Goal: Task Accomplishment & Management: Manage account settings

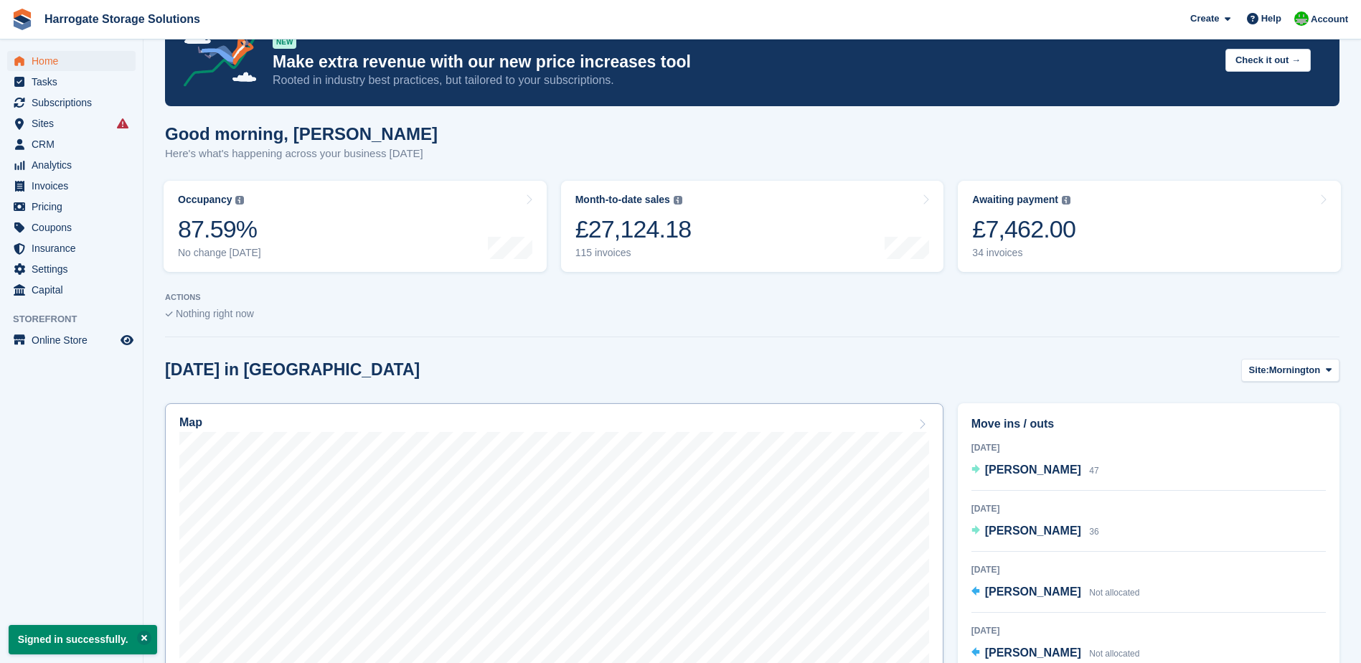
scroll to position [287, 0]
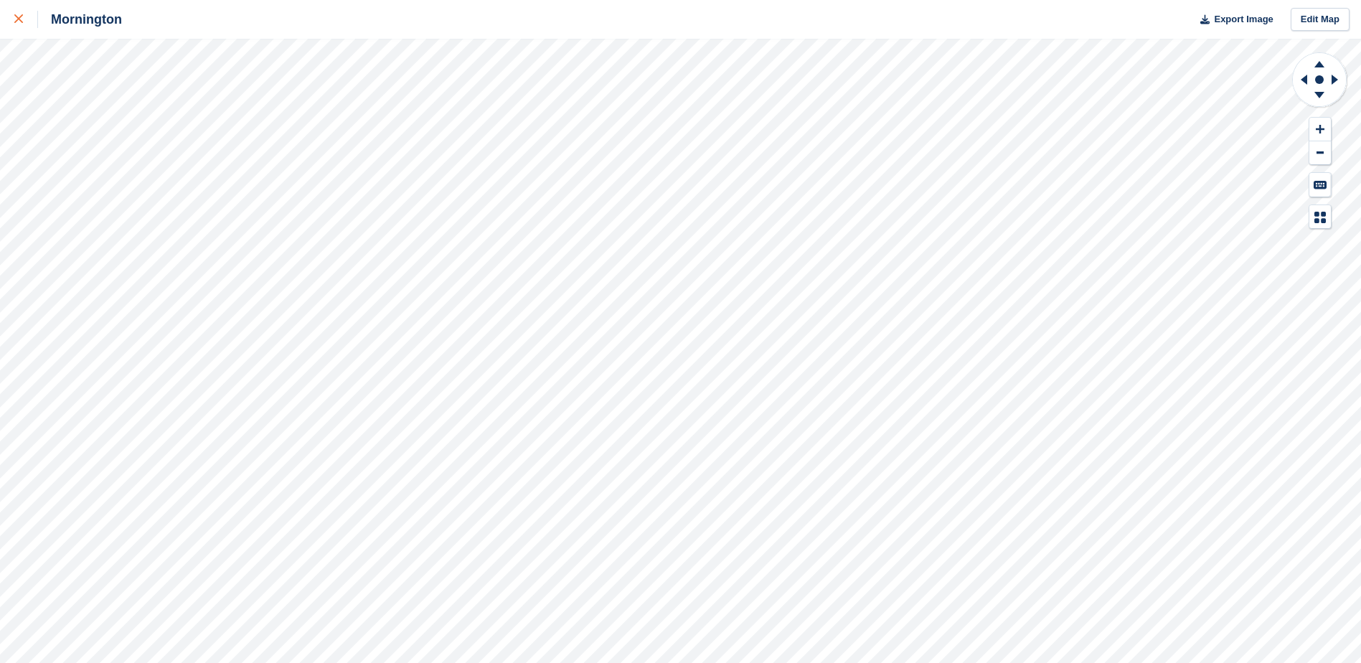
click at [25, 24] on div at bounding box center [26, 19] width 24 height 17
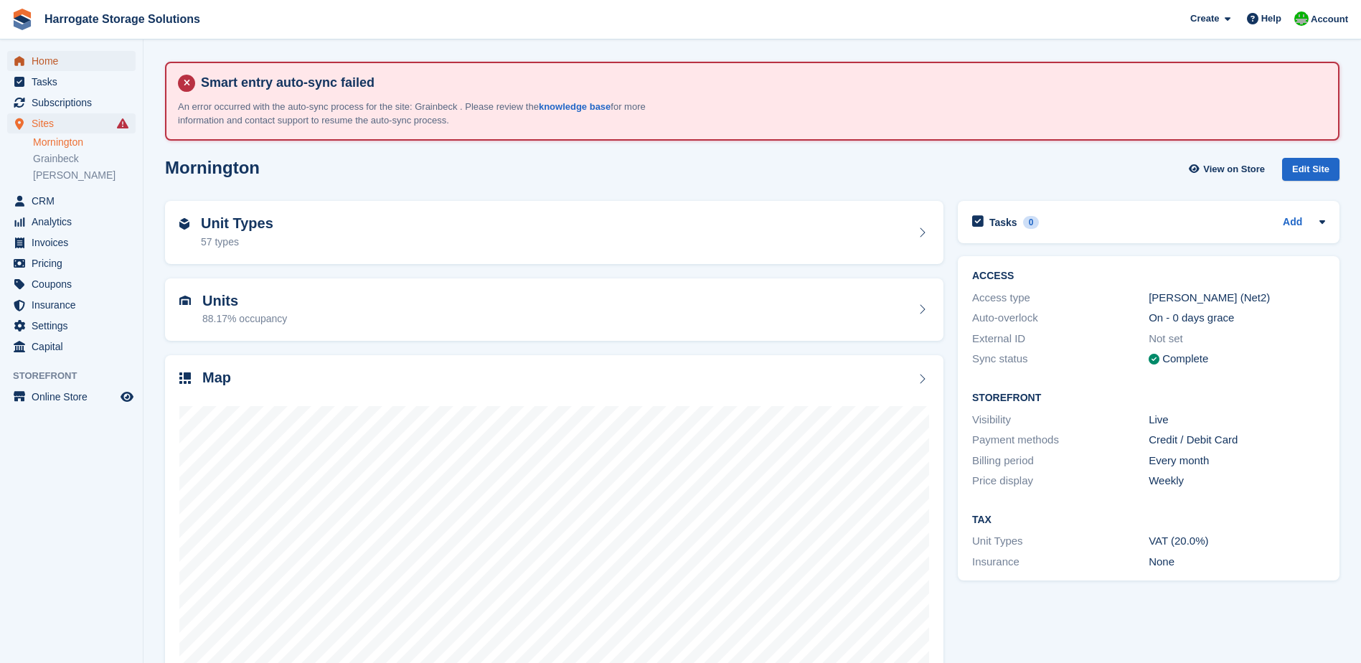
click at [41, 65] on span "Home" at bounding box center [75, 61] width 86 height 20
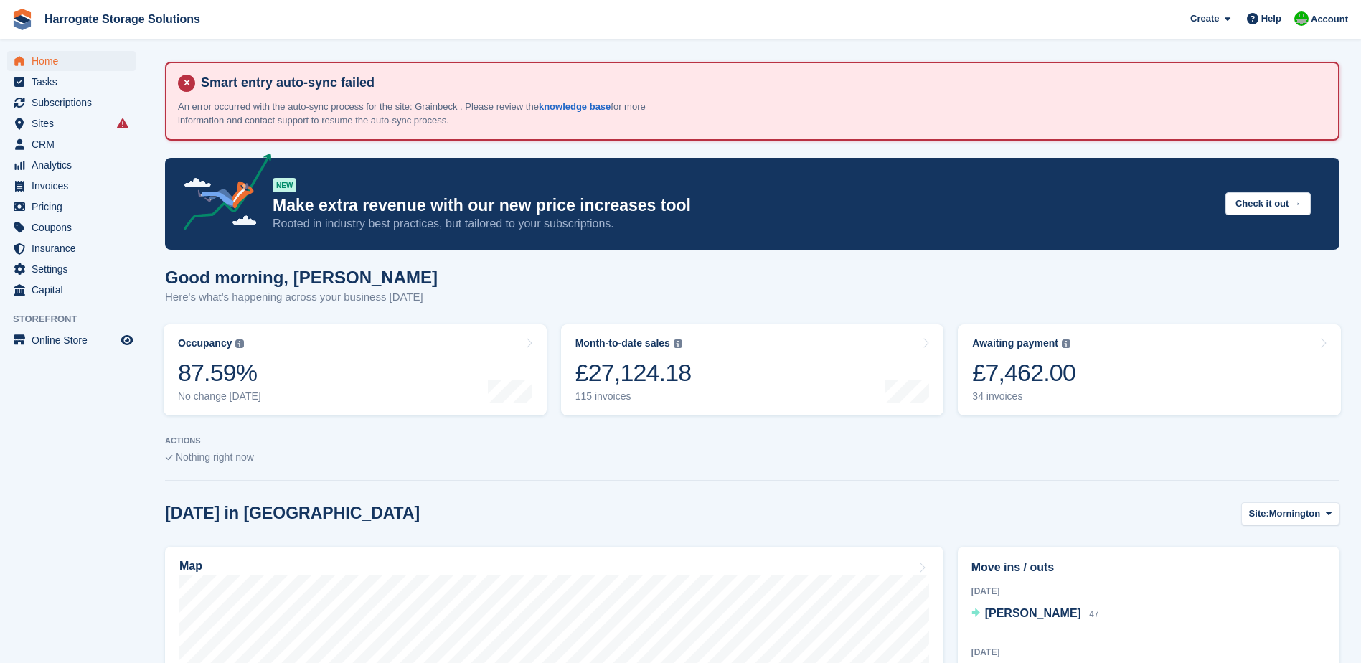
scroll to position [143, 0]
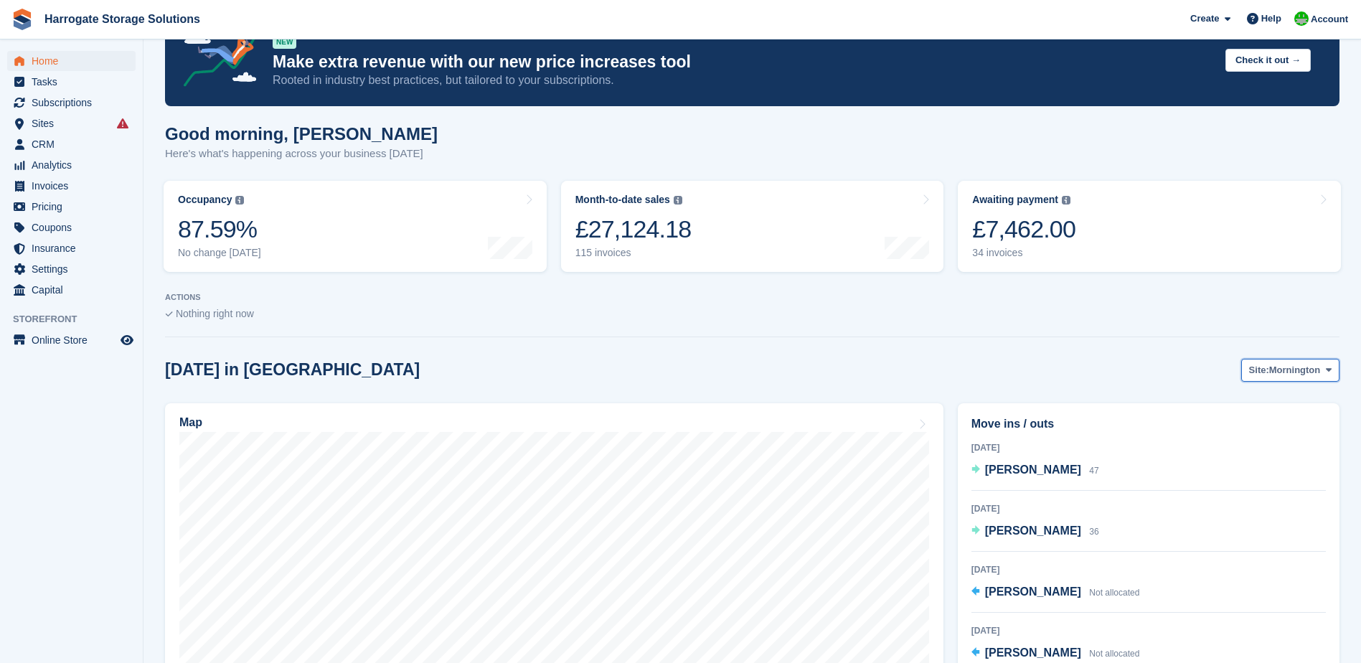
click at [1280, 367] on span "Mornington" at bounding box center [1294, 370] width 51 height 14
click at [1274, 430] on link "Grainbeck" at bounding box center [1270, 430] width 125 height 26
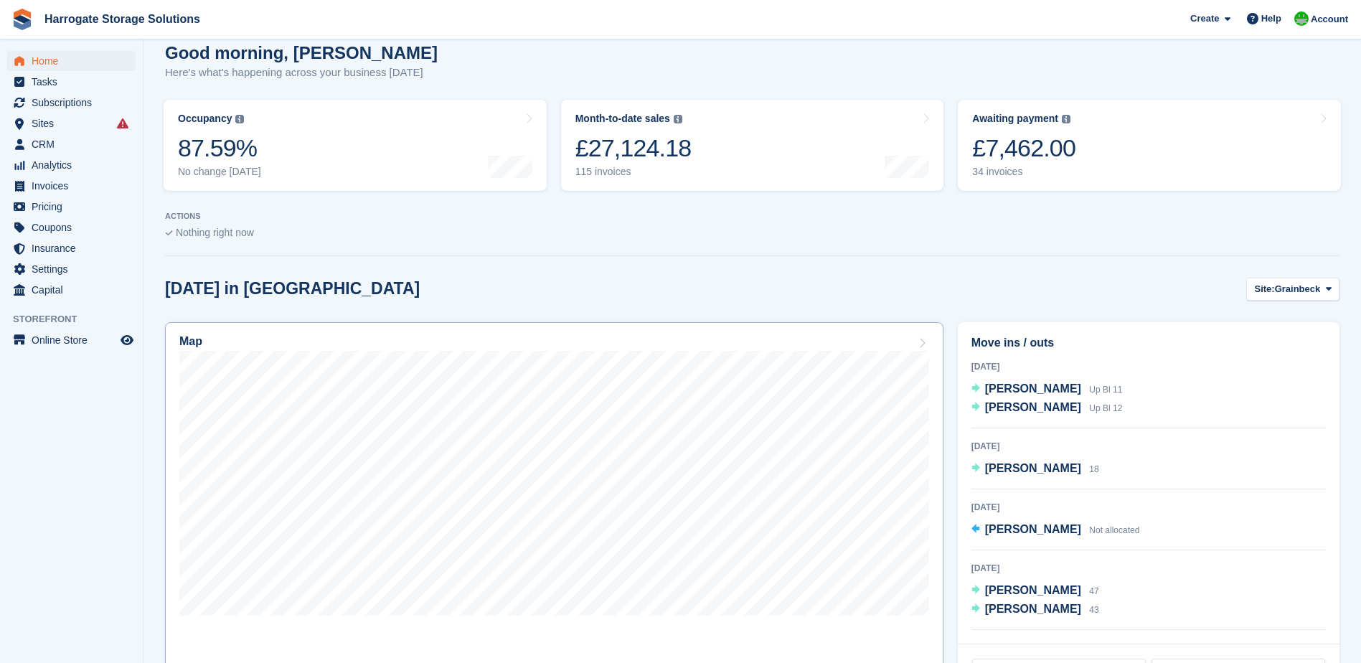
scroll to position [359, 0]
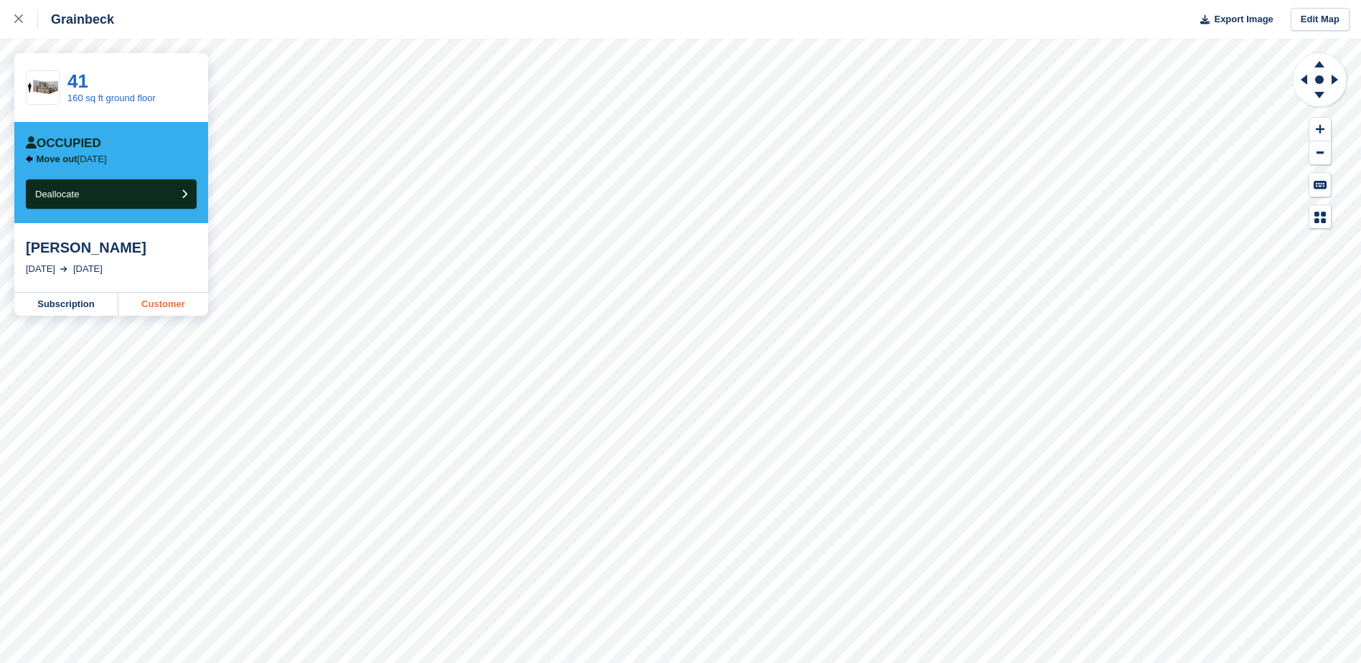
click at [167, 303] on link "Customer" at bounding box center [163, 304] width 90 height 23
click at [22, 16] on icon at bounding box center [18, 18] width 9 height 9
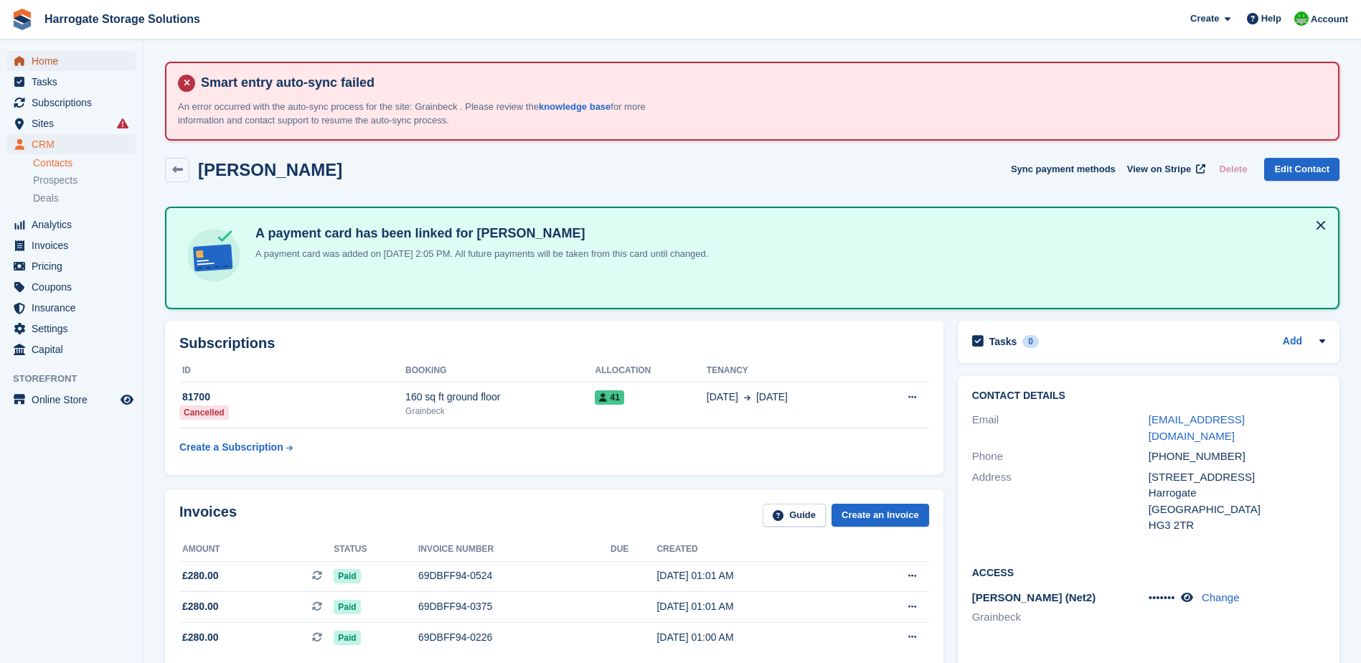
click at [36, 57] on span "Home" at bounding box center [75, 61] width 86 height 20
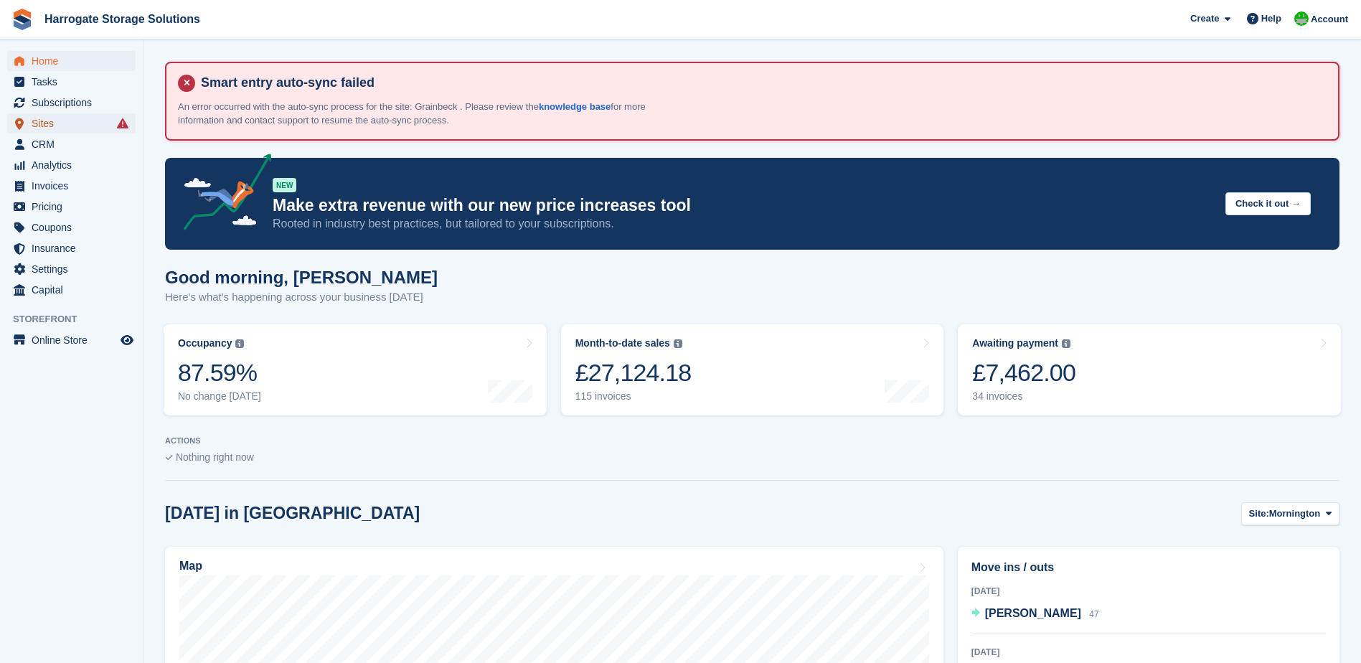
click at [46, 121] on span "Sites" at bounding box center [75, 123] width 86 height 20
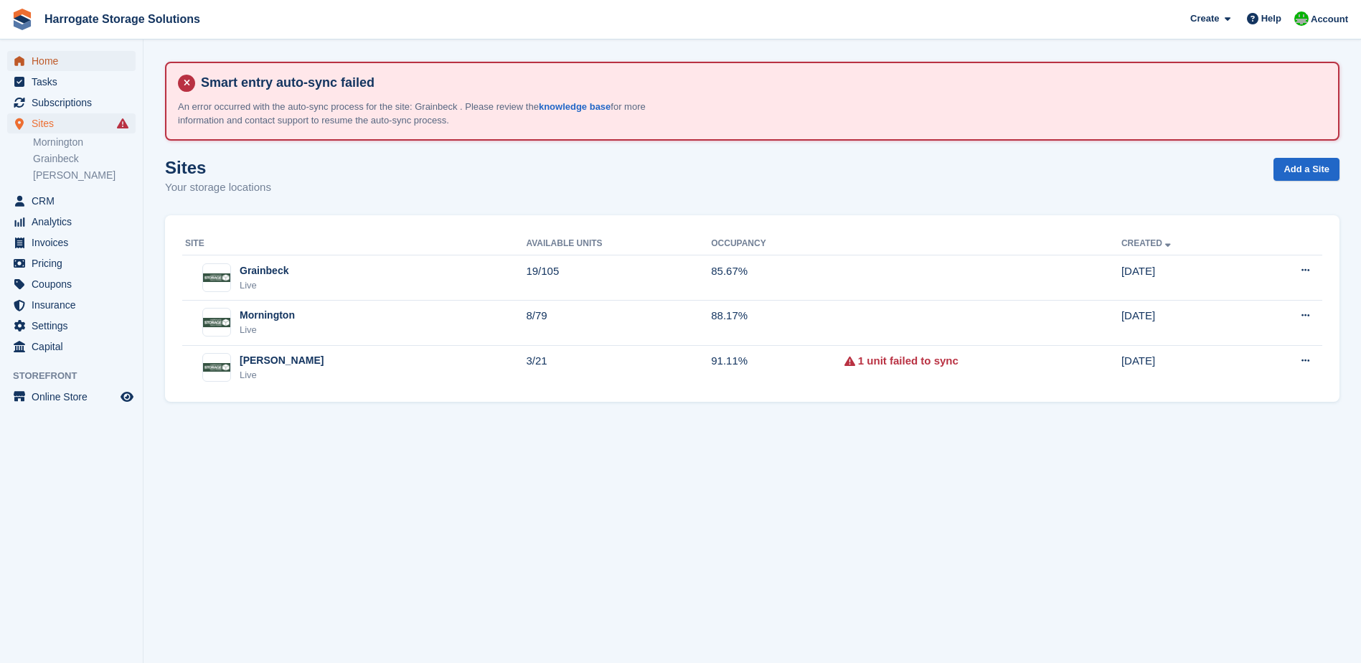
click at [41, 55] on span "Home" at bounding box center [75, 61] width 86 height 20
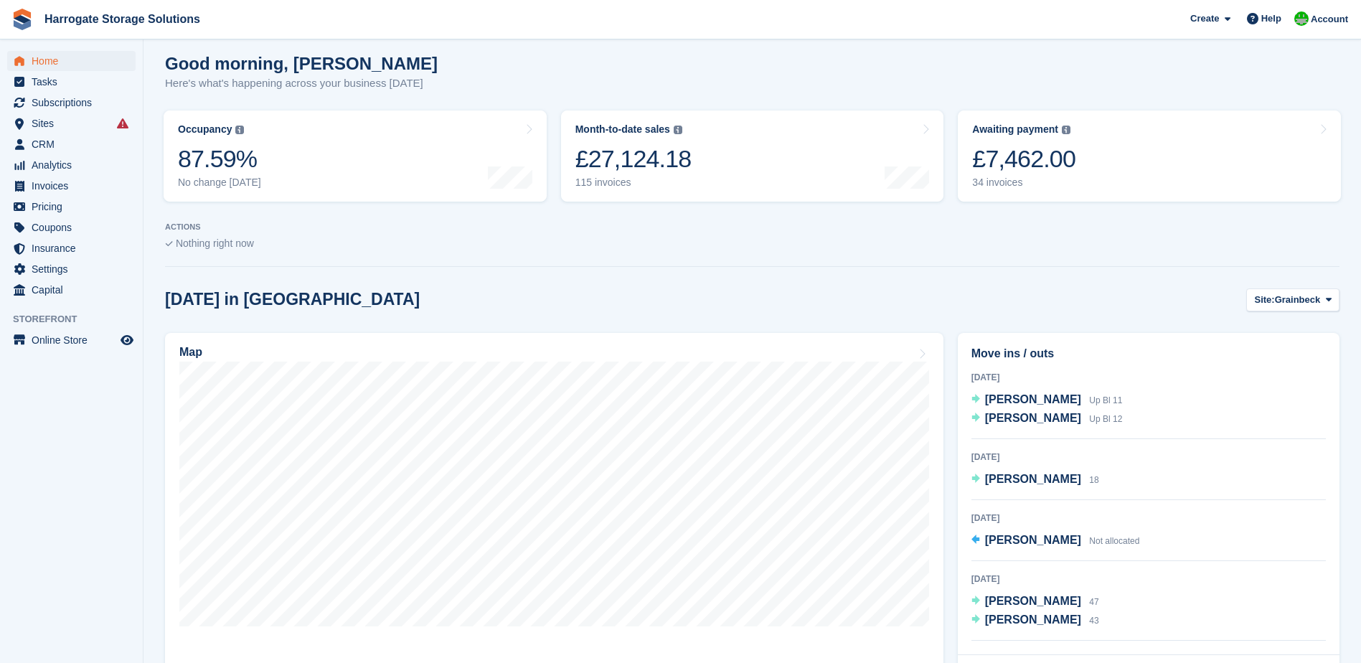
scroll to position [215, 0]
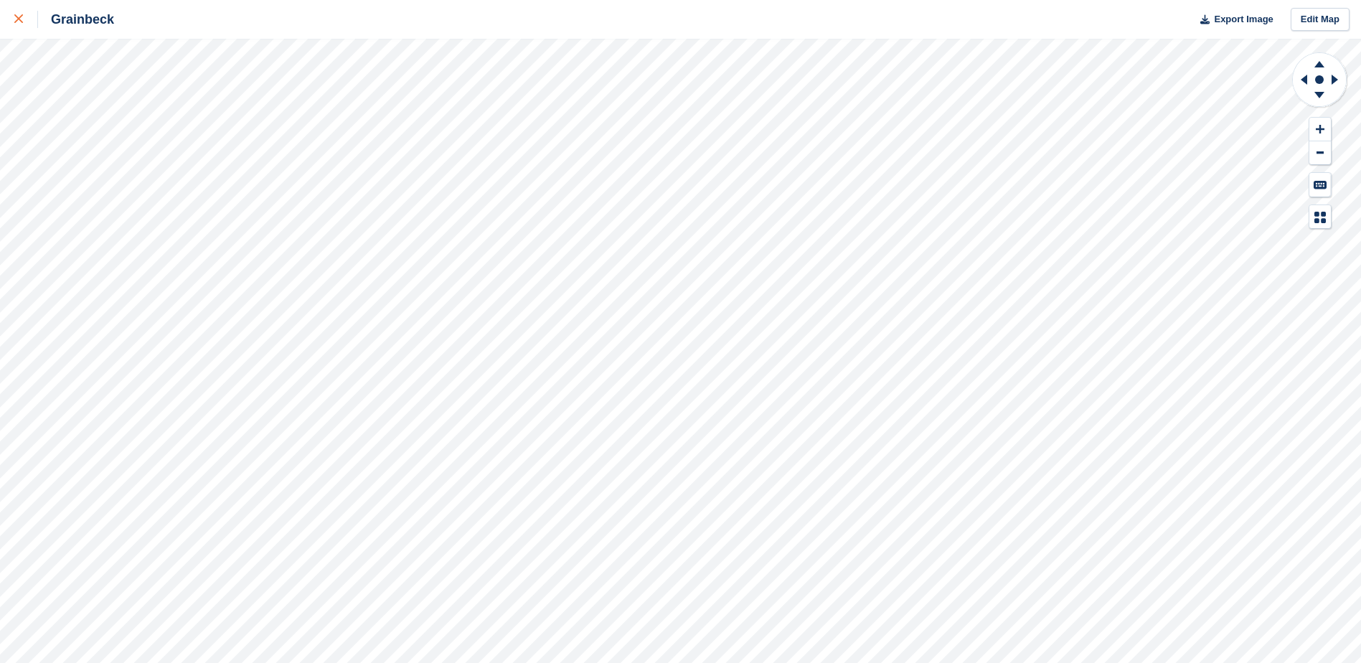
click at [14, 16] on icon at bounding box center [18, 18] width 9 height 9
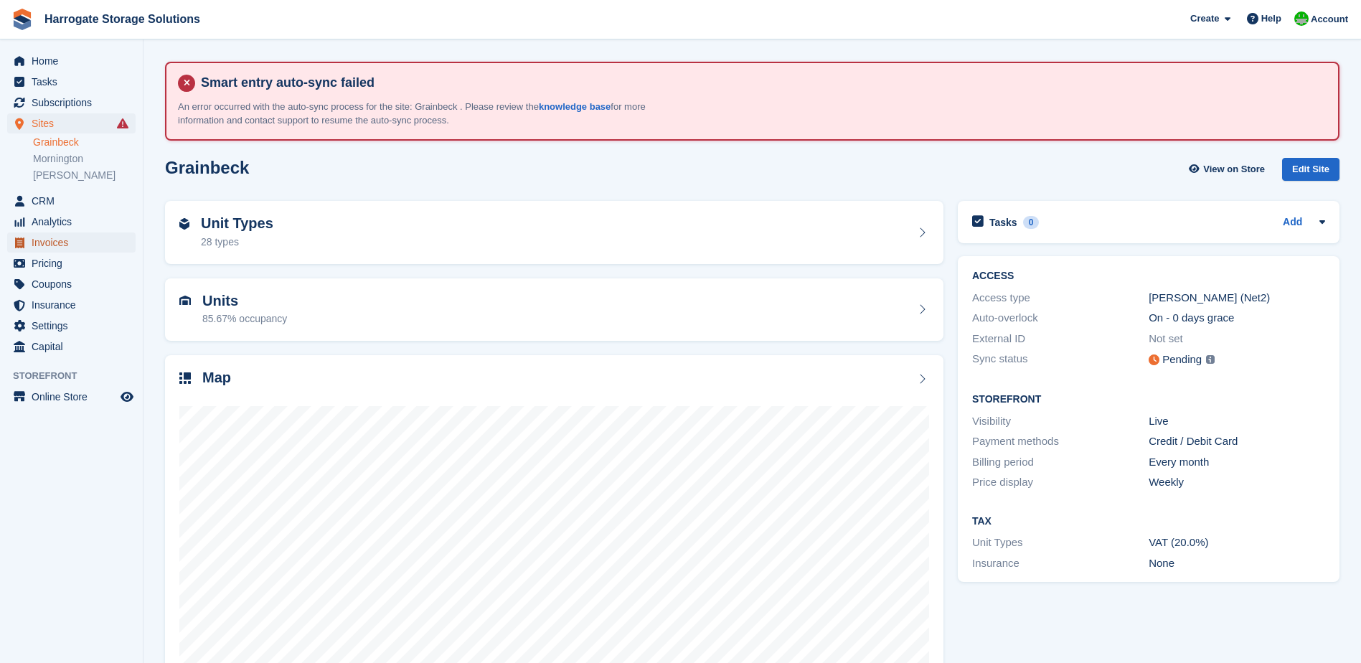
click at [48, 235] on span "Invoices" at bounding box center [75, 242] width 86 height 20
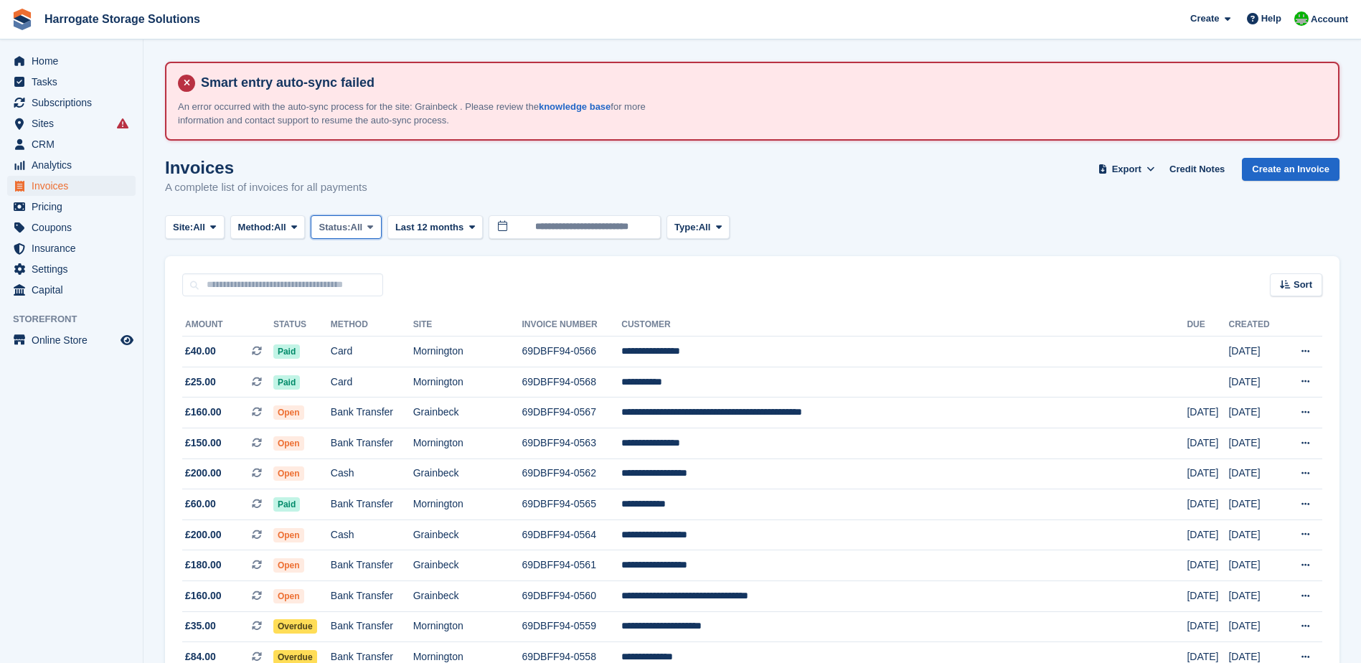
click at [361, 223] on span "All" at bounding box center [357, 227] width 12 height 14
click at [354, 339] on link "Open" at bounding box center [379, 339] width 125 height 26
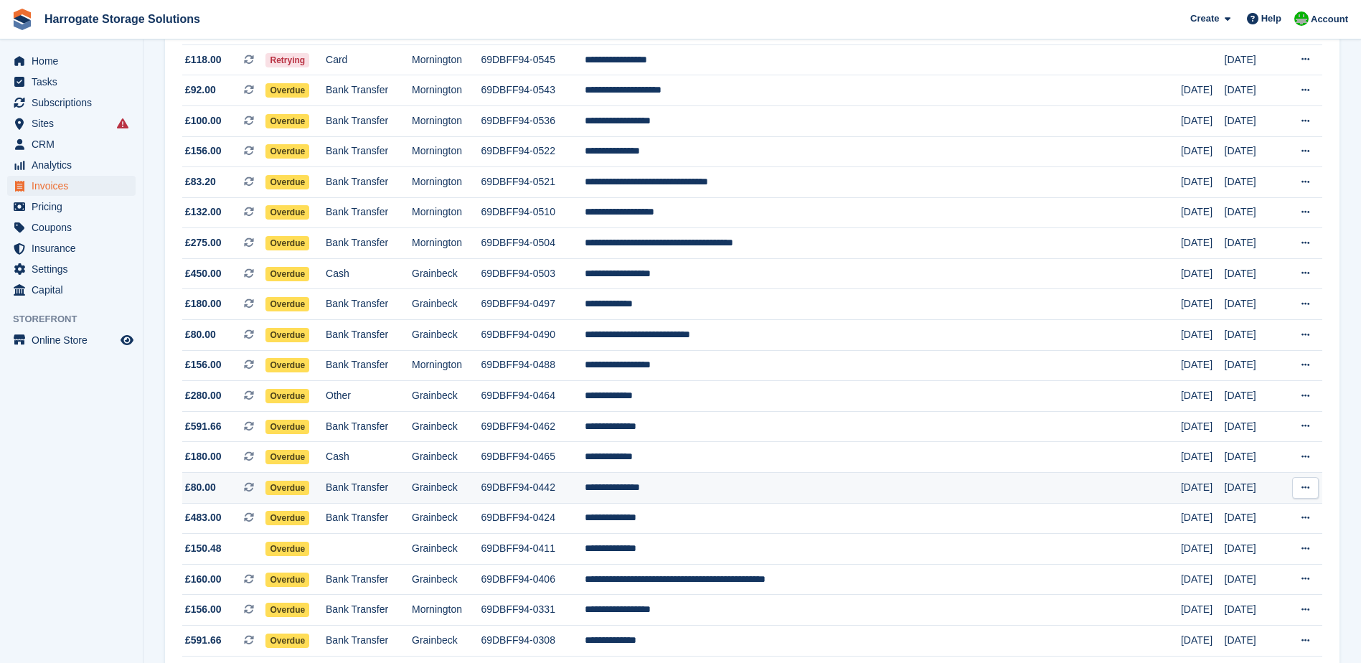
scroll to position [717, 0]
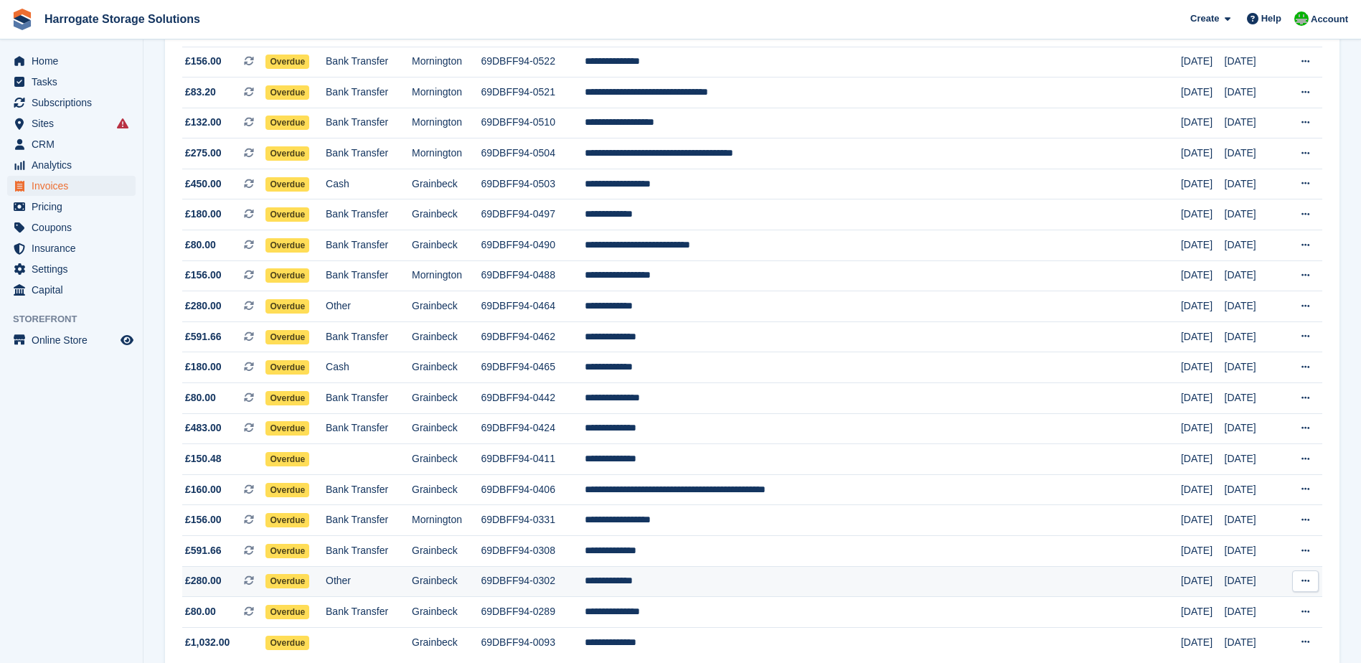
click at [742, 582] on td "**********" at bounding box center [883, 581] width 596 height 31
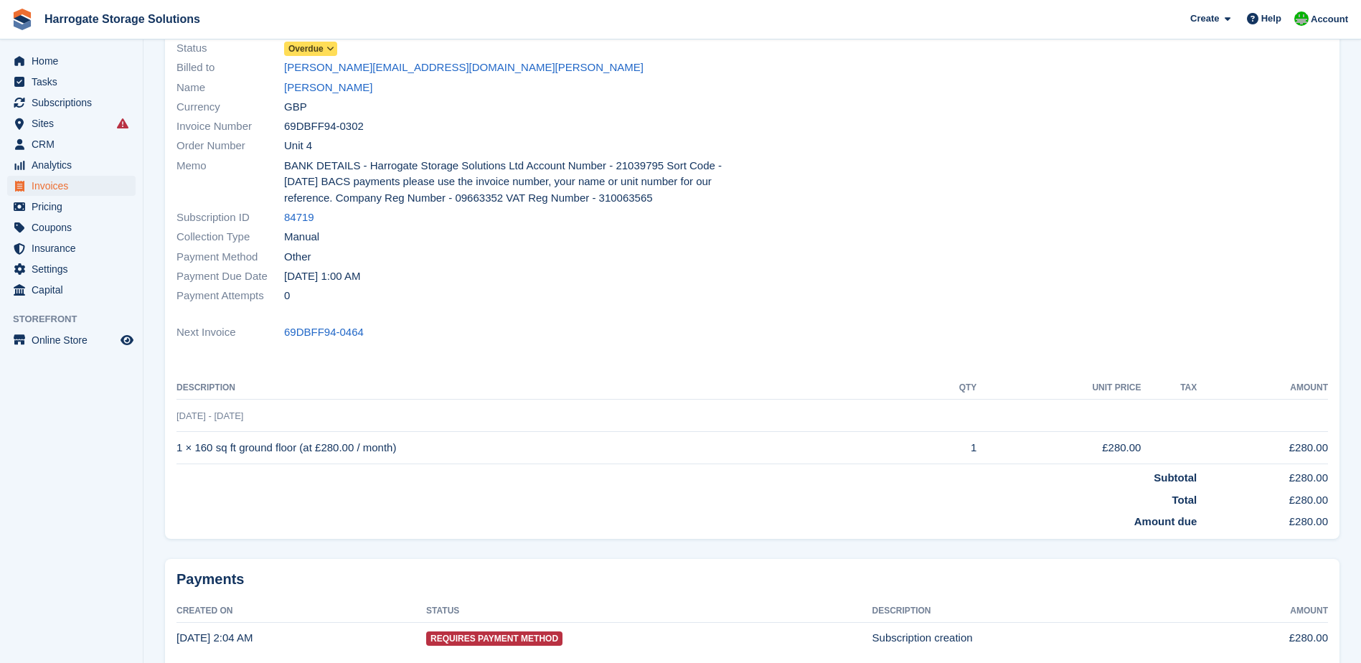
scroll to position [72, 0]
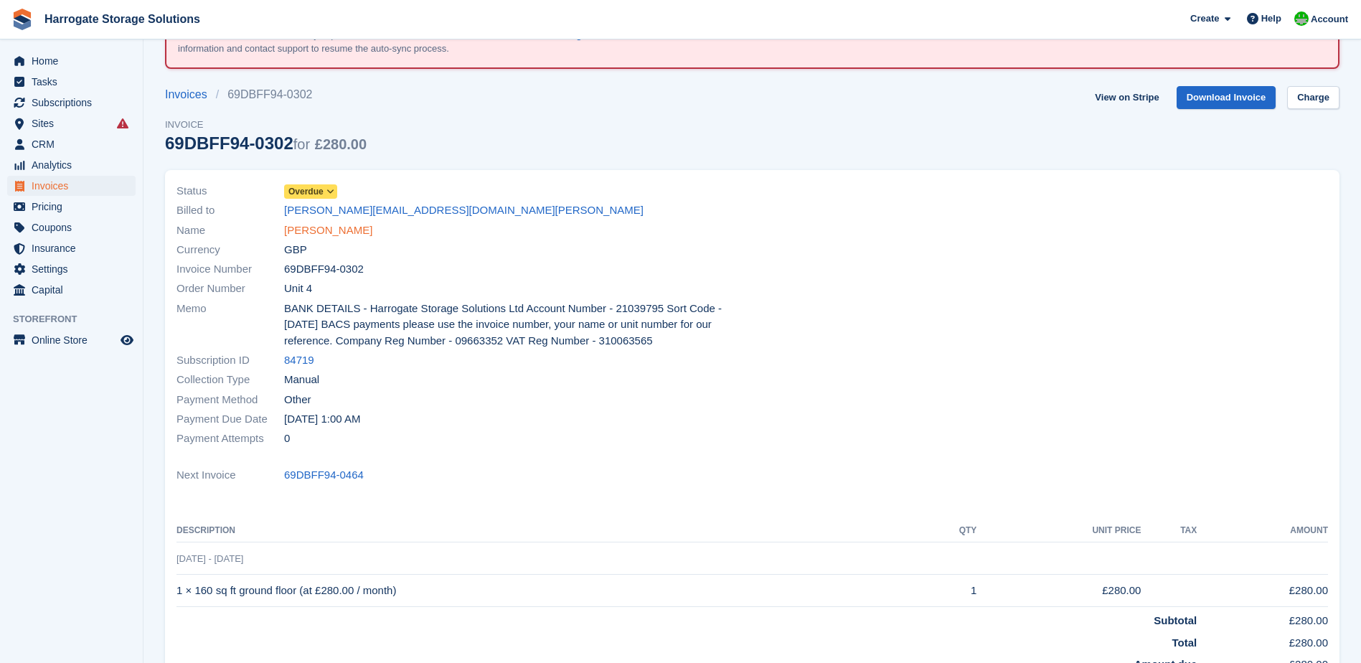
click at [324, 233] on link "Darren Temple" at bounding box center [328, 230] width 88 height 16
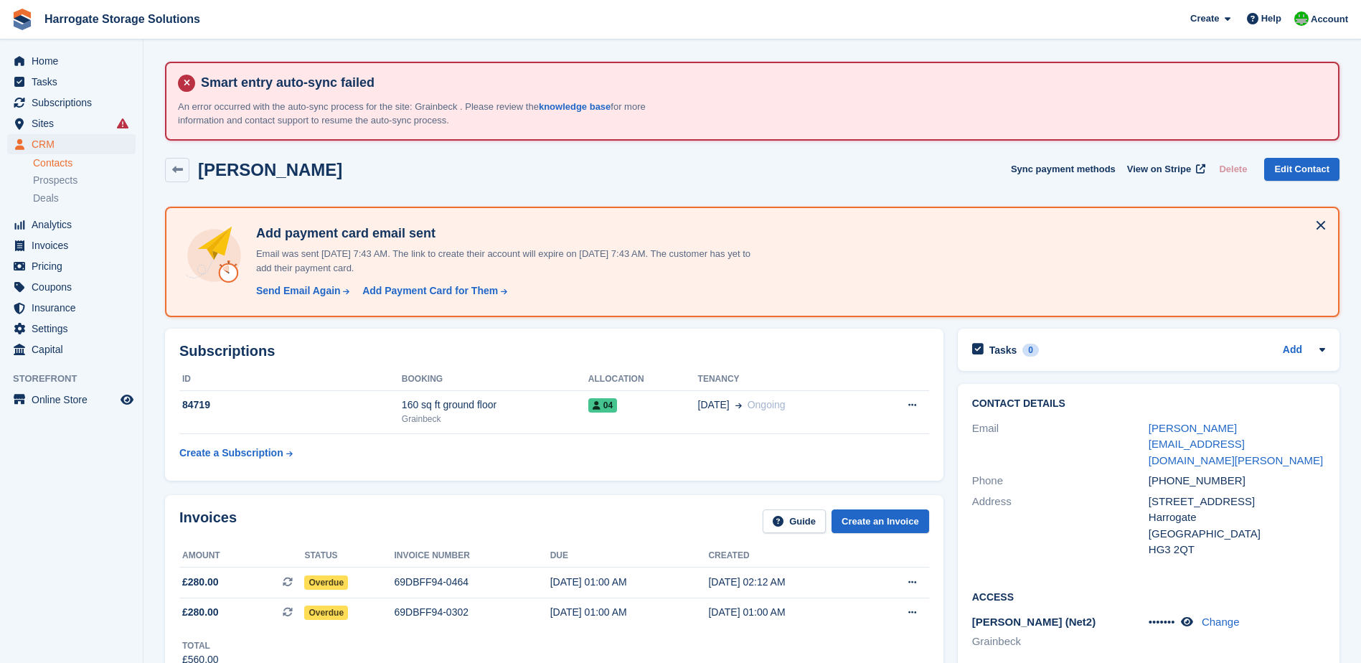
scroll to position [72, 0]
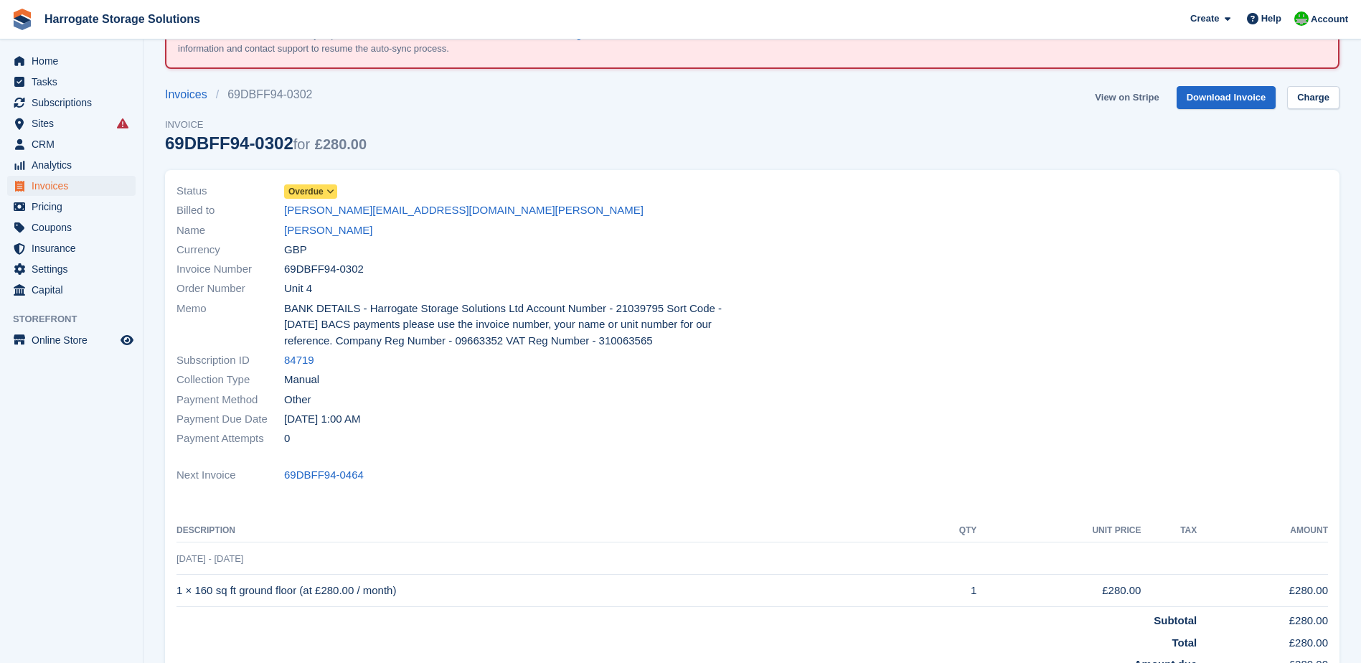
click at [1132, 100] on link "View on Stripe" at bounding box center [1126, 98] width 75 height 24
click at [62, 67] on span "Home" at bounding box center [75, 61] width 86 height 20
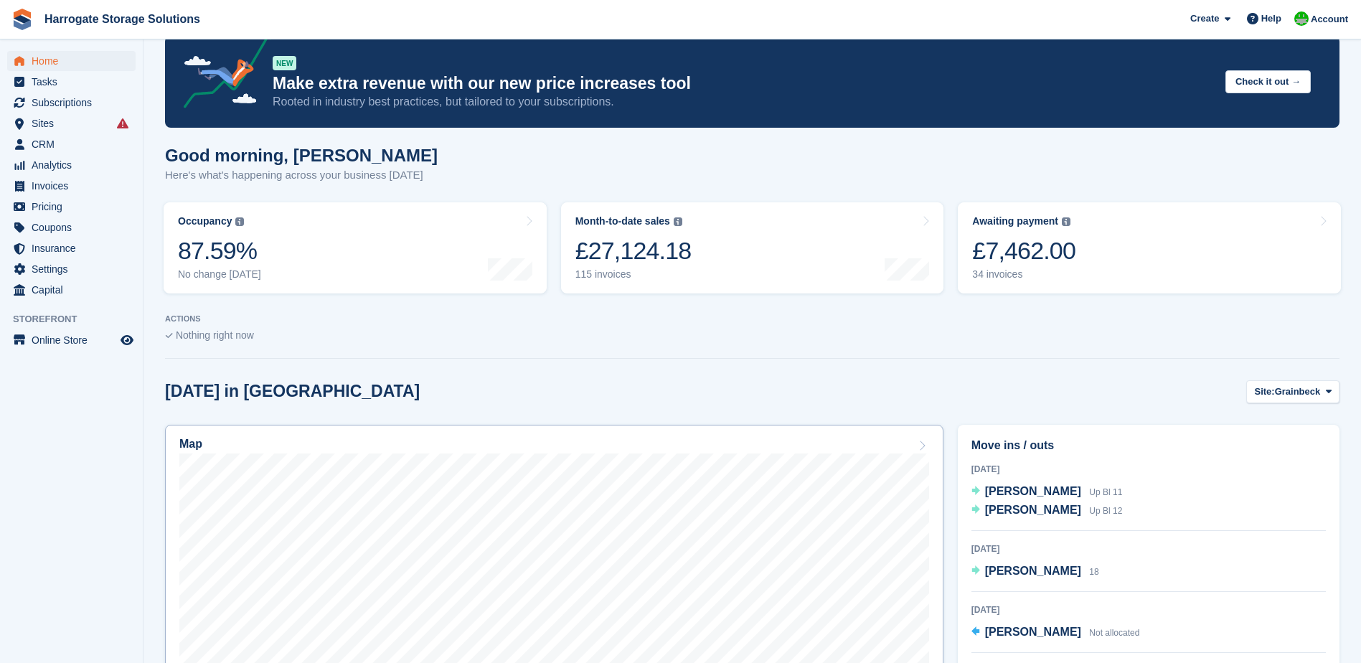
scroll to position [287, 0]
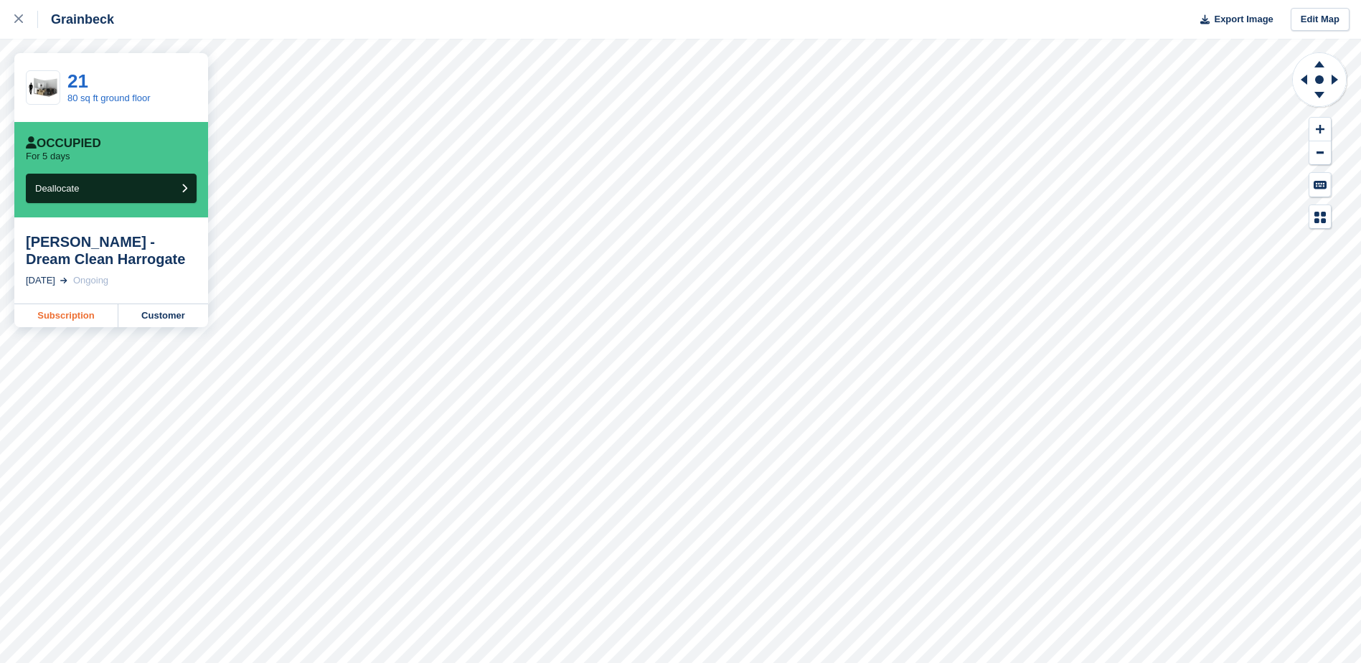
click at [80, 319] on link "Subscription" at bounding box center [66, 315] width 104 height 23
click at [169, 314] on link "Customer" at bounding box center [163, 315] width 90 height 23
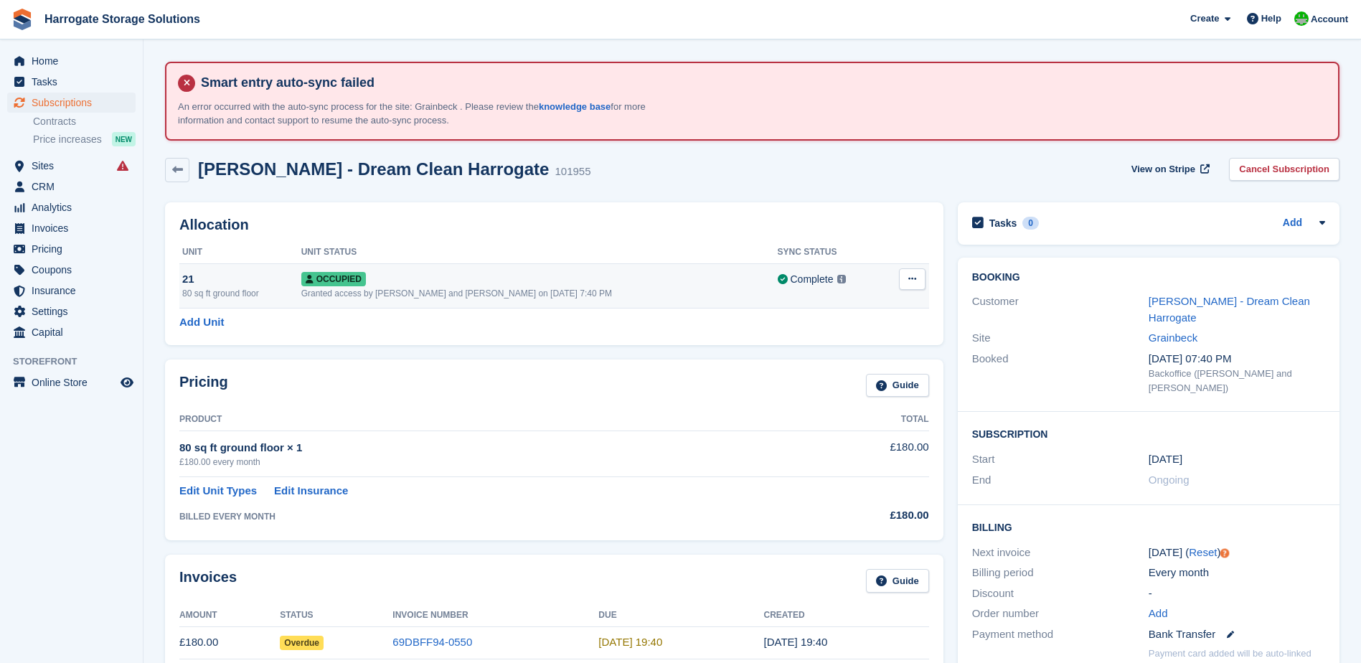
click at [914, 277] on icon at bounding box center [912, 278] width 8 height 9
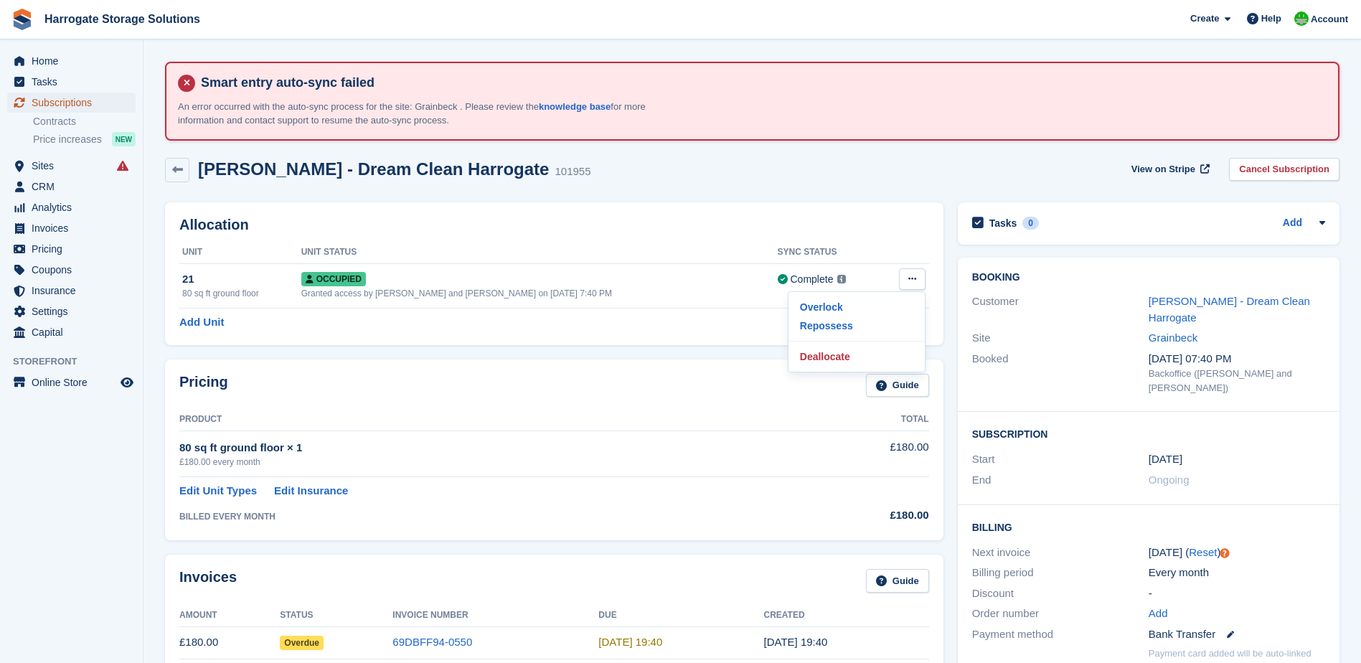
click at [67, 104] on span "Subscriptions" at bounding box center [75, 103] width 86 height 20
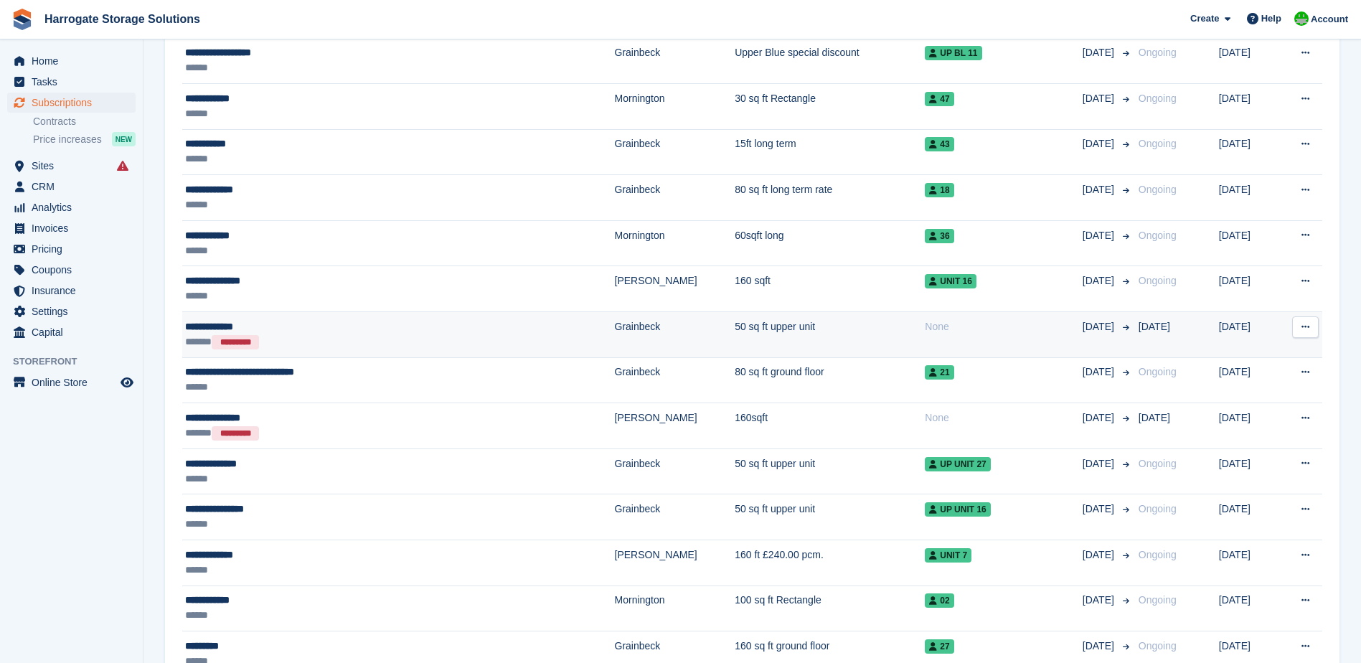
scroll to position [430, 0]
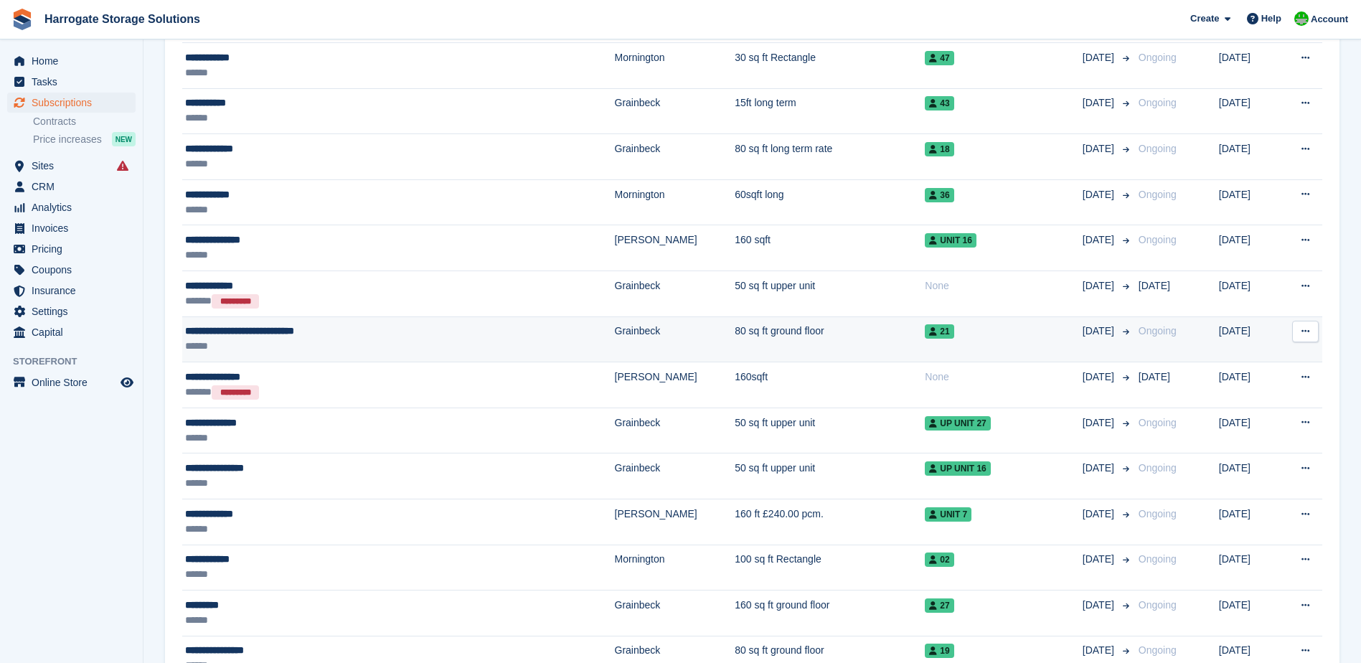
click at [1311, 330] on button at bounding box center [1305, 332] width 27 height 22
click at [1253, 407] on p "Cancel subscription" at bounding box center [1249, 409] width 125 height 19
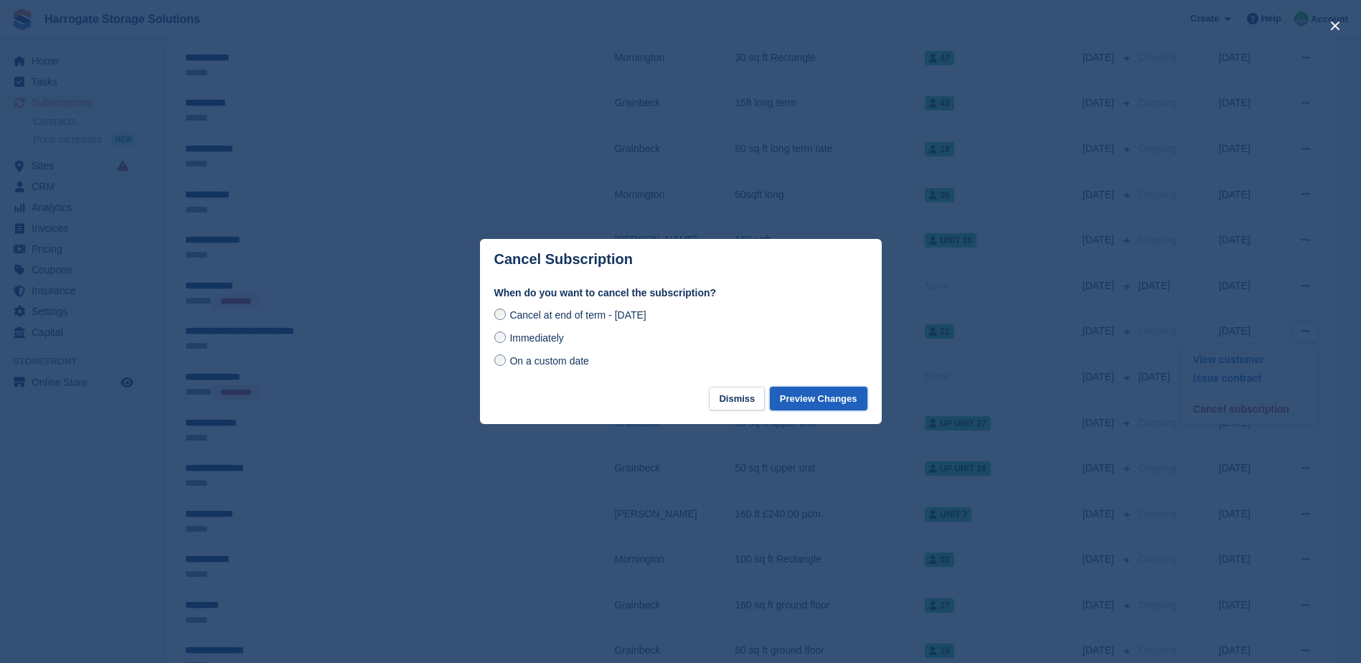
click at [819, 395] on button "Preview Changes" at bounding box center [819, 399] width 98 height 24
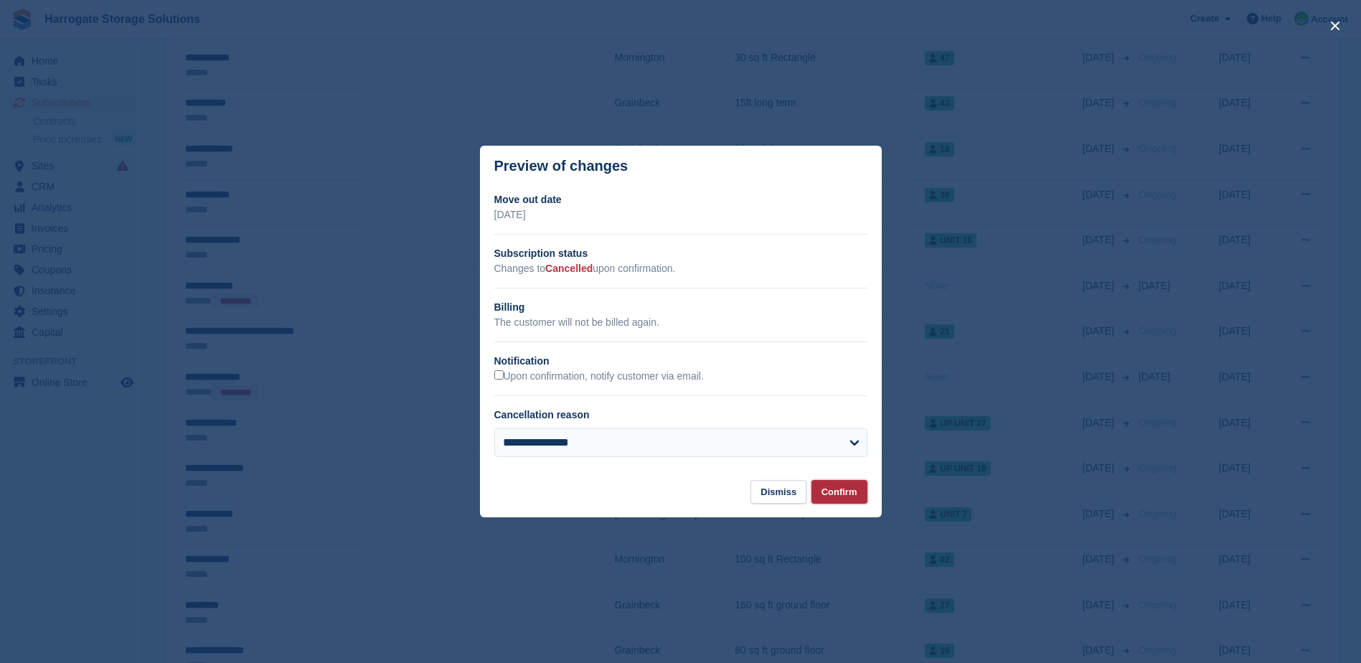
click at [839, 491] on button "Confirm" at bounding box center [839, 492] width 56 height 24
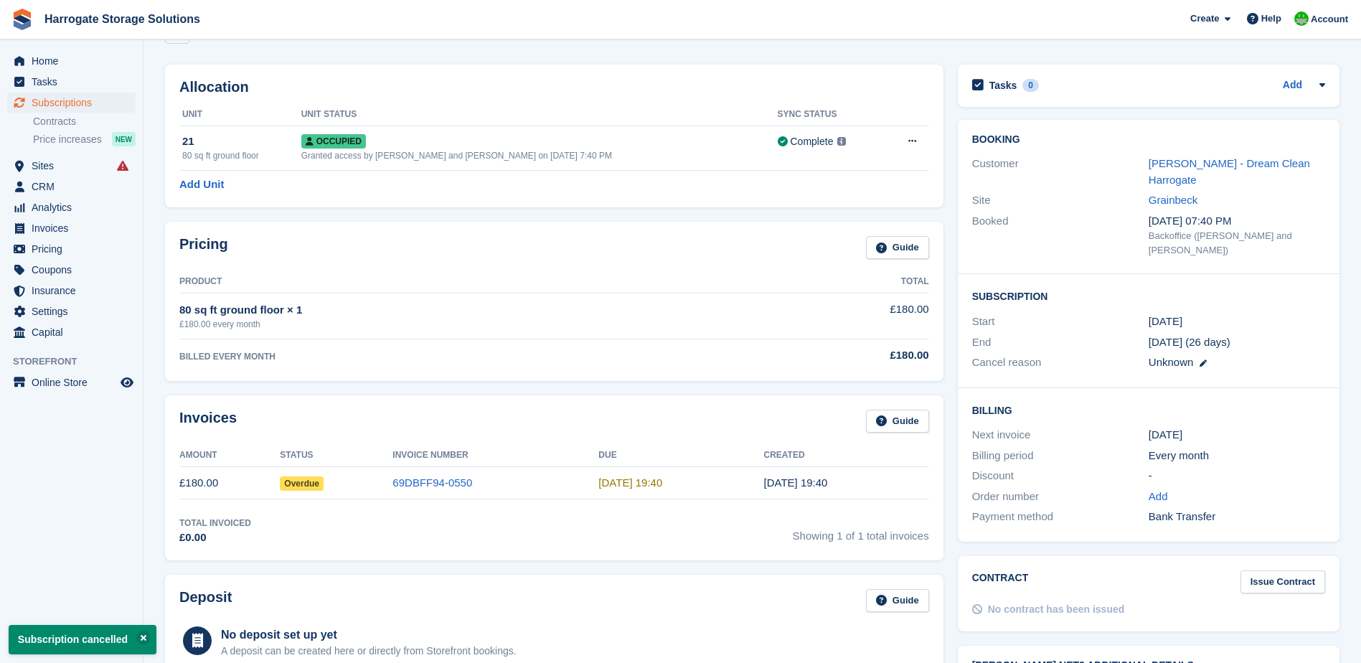
scroll to position [143, 0]
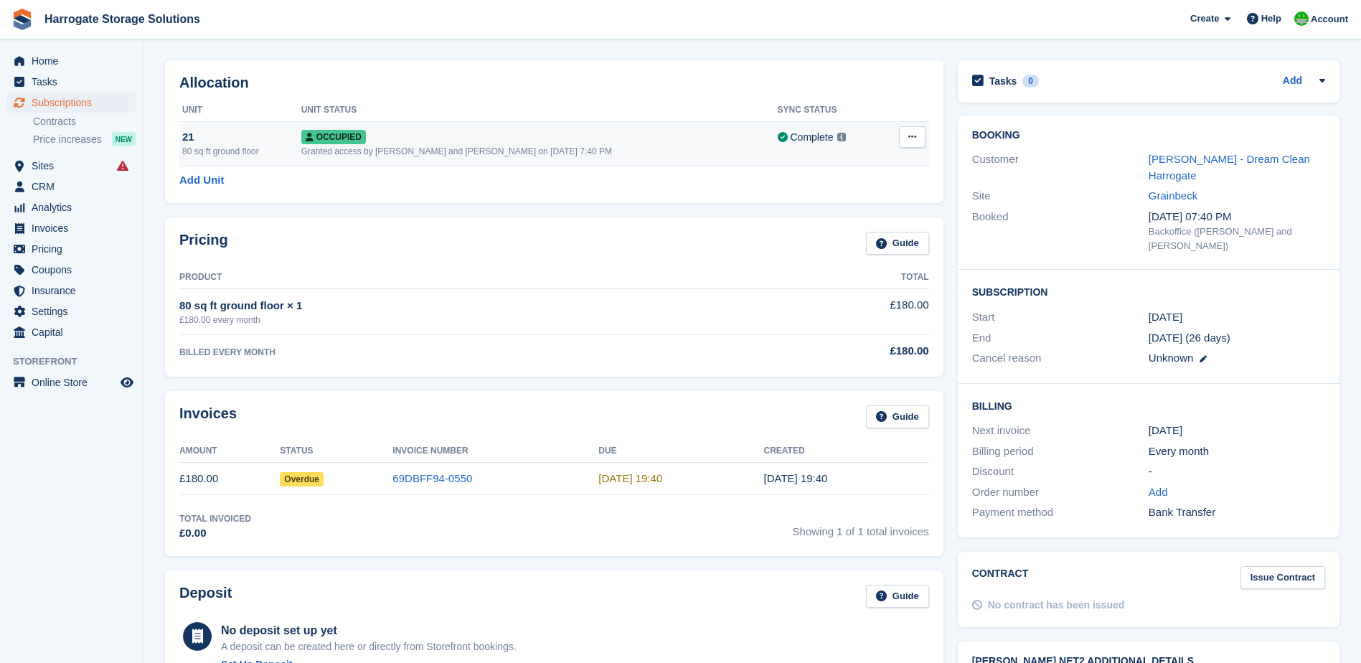
click at [911, 133] on icon at bounding box center [912, 136] width 8 height 9
click at [833, 215] on p "Deallocate" at bounding box center [856, 214] width 125 height 19
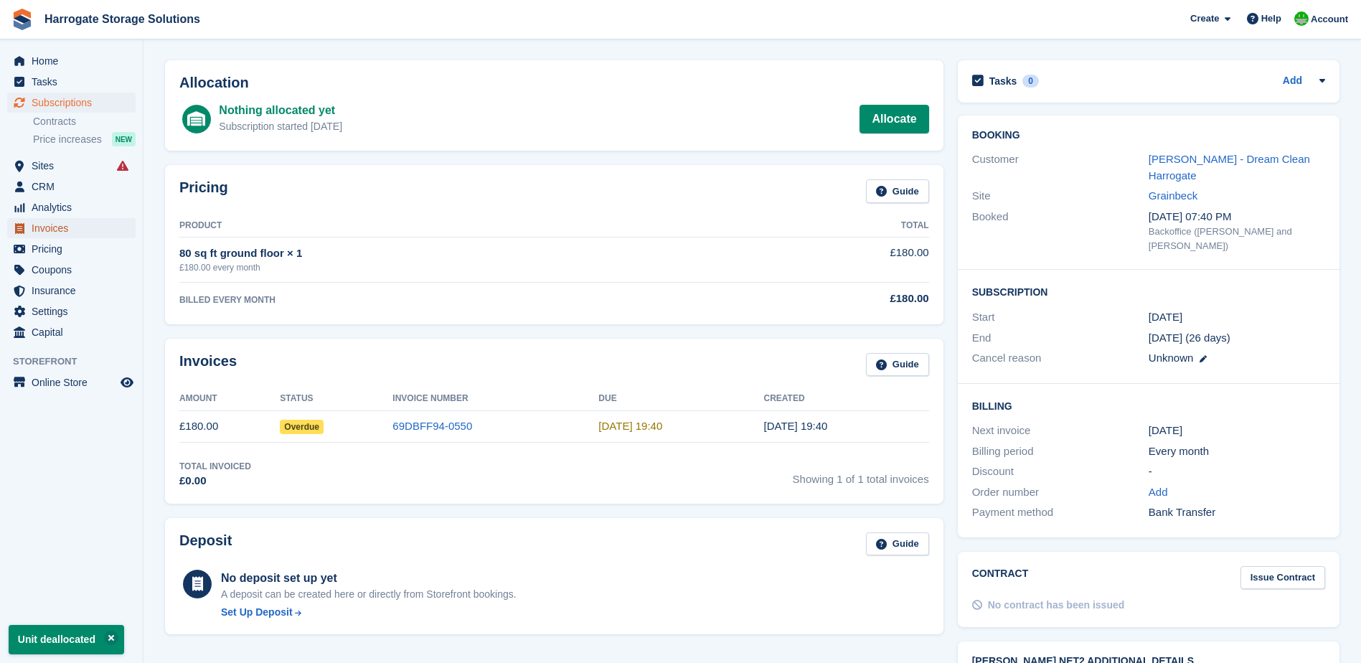
click at [45, 230] on span "Invoices" at bounding box center [75, 228] width 86 height 20
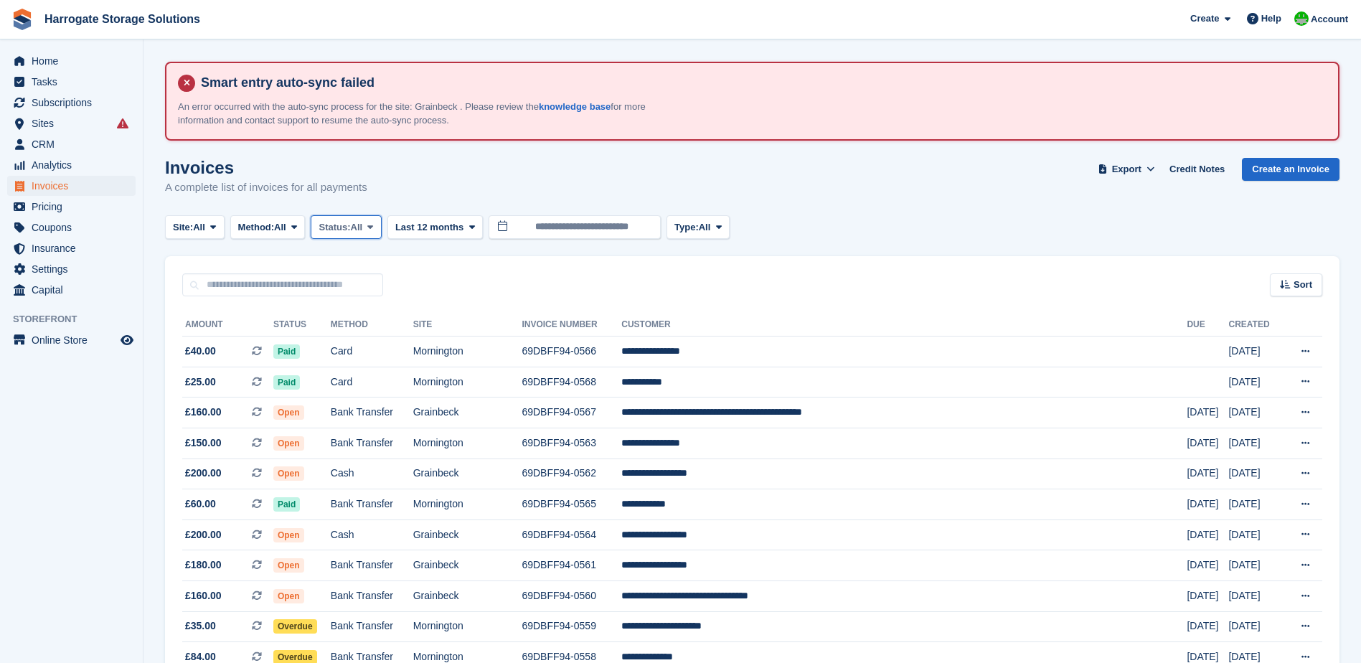
click at [350, 225] on span "Status:" at bounding box center [335, 227] width 32 height 14
click at [354, 339] on link "Open" at bounding box center [379, 339] width 125 height 26
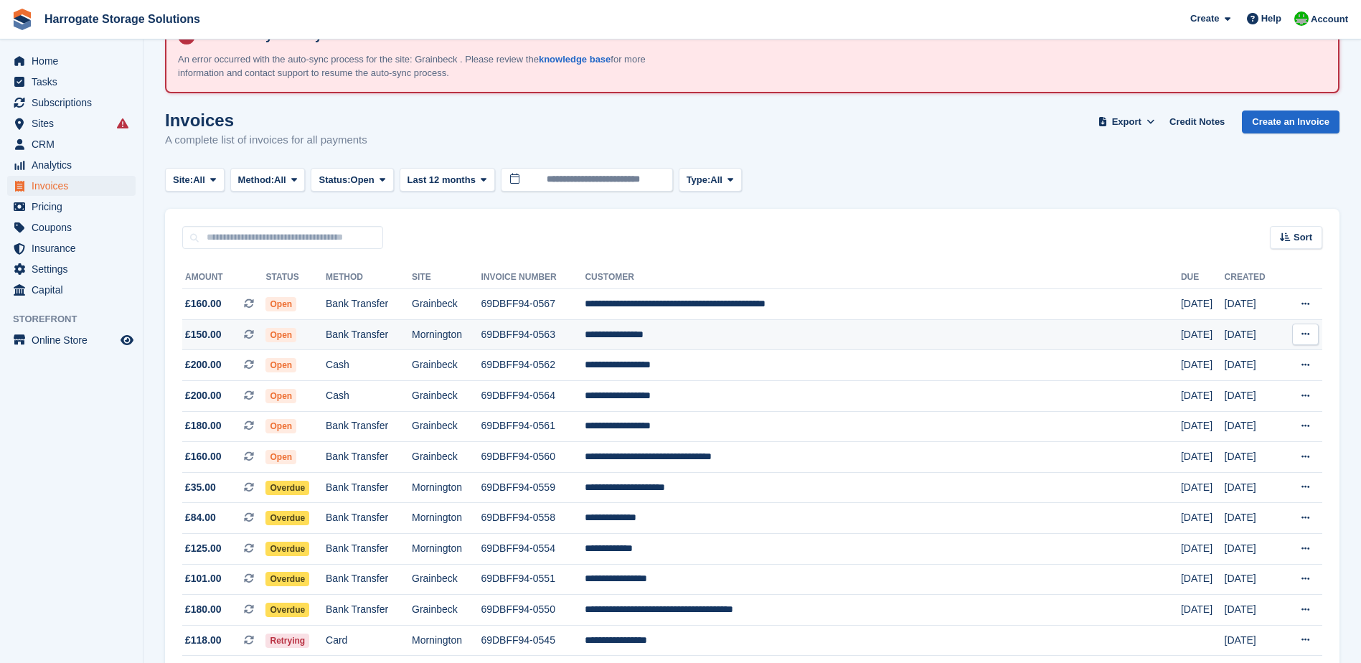
scroll to position [287, 0]
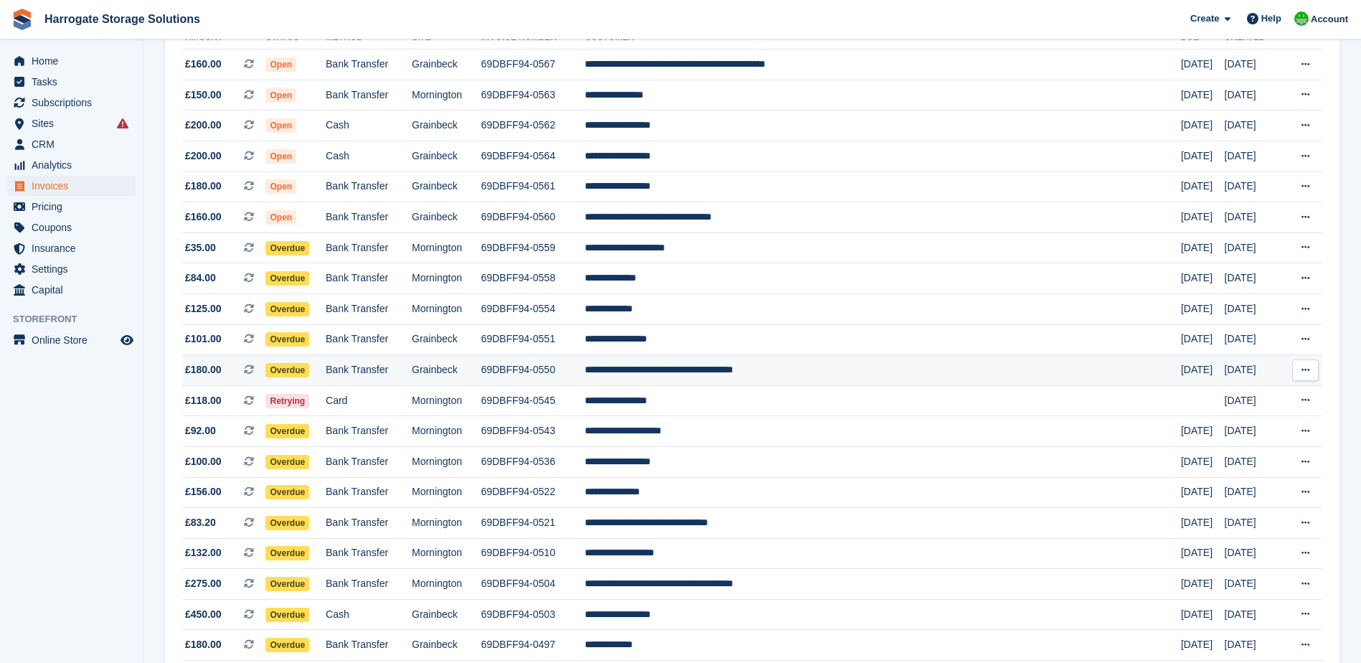
click at [309, 369] on span "Overdue" at bounding box center [287, 370] width 44 height 14
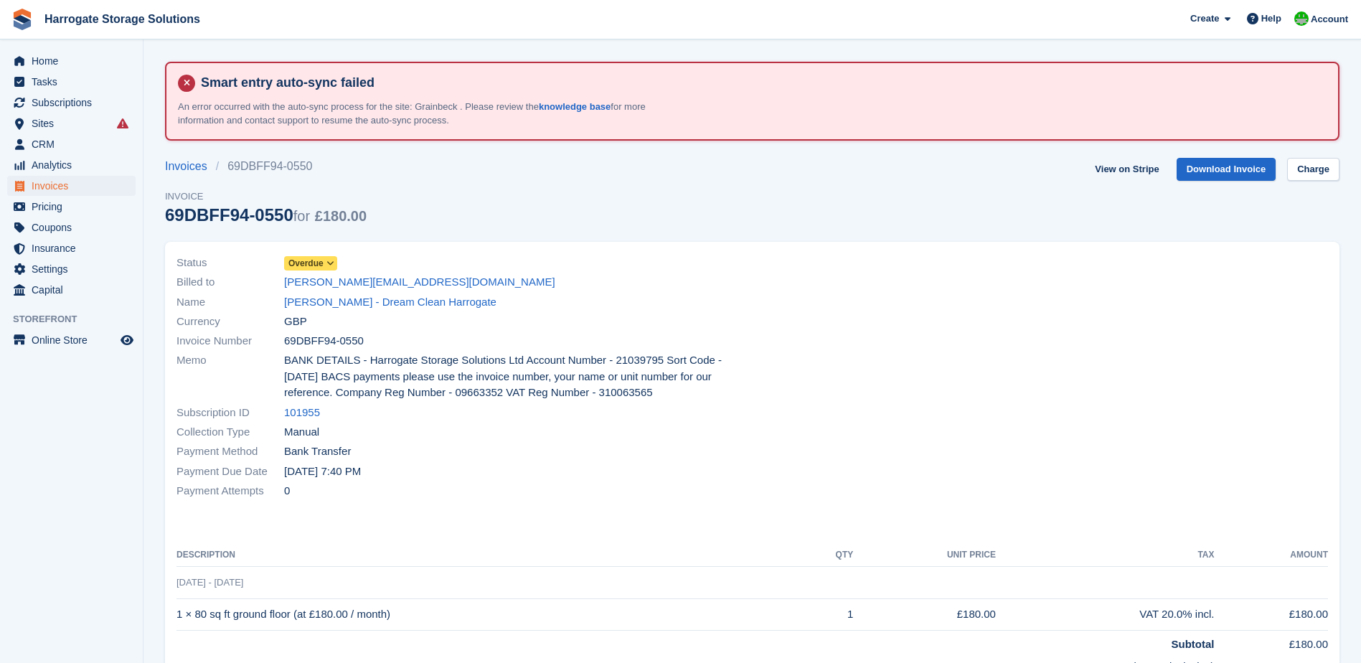
click at [329, 261] on icon at bounding box center [330, 263] width 8 height 9
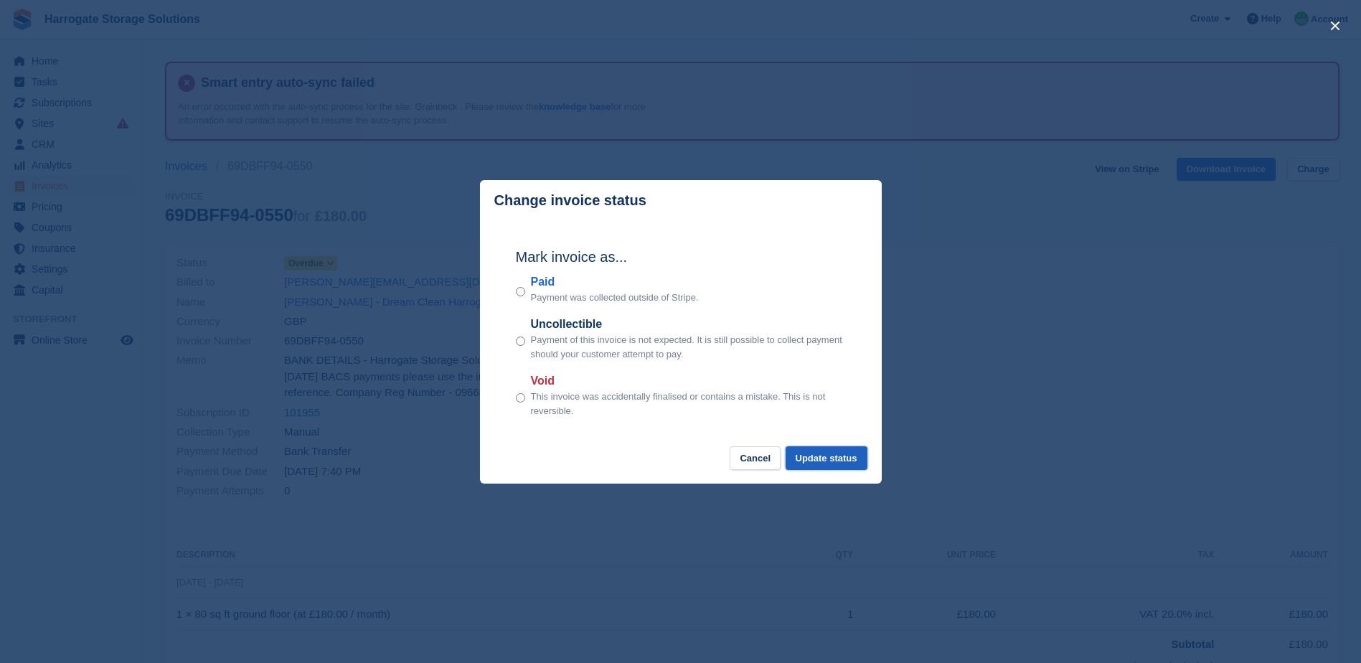
click at [848, 461] on button "Update status" at bounding box center [827, 458] width 82 height 24
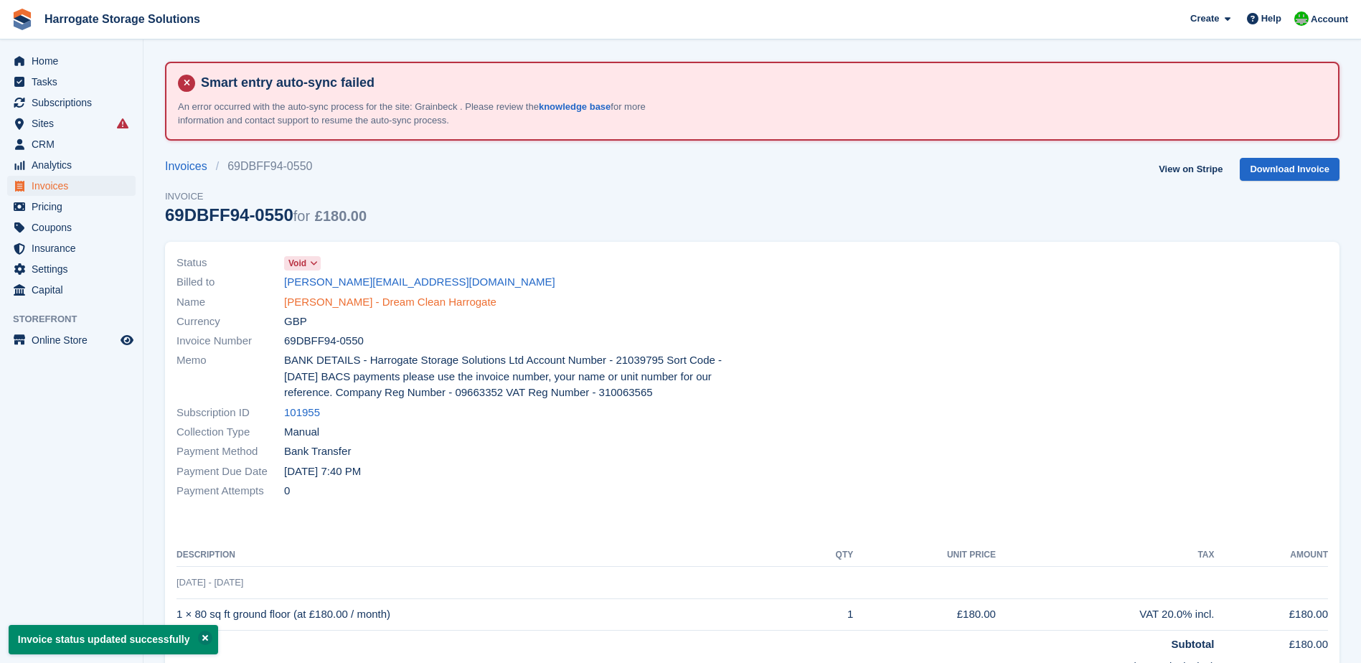
click at [357, 303] on link "Miss Sarah Towers - Dream Clean Harrogate" at bounding box center [390, 302] width 212 height 16
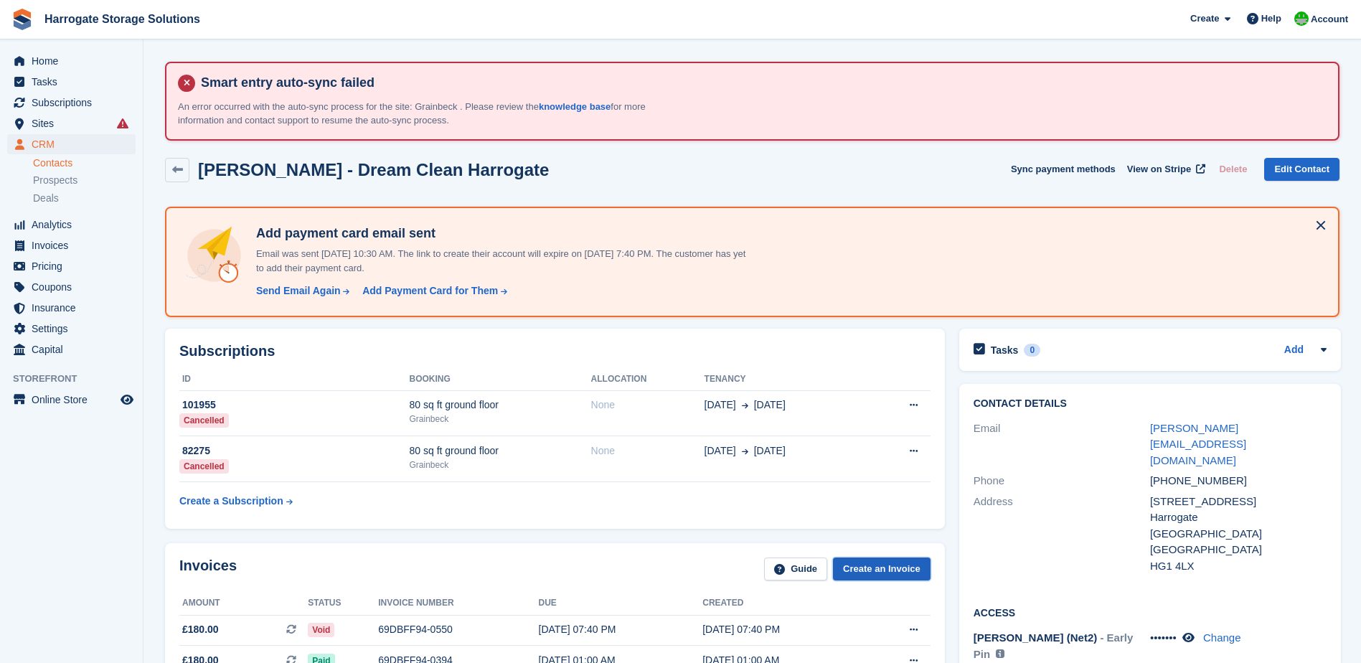
click at [892, 570] on link "Create an Invoice" at bounding box center [882, 569] width 98 height 24
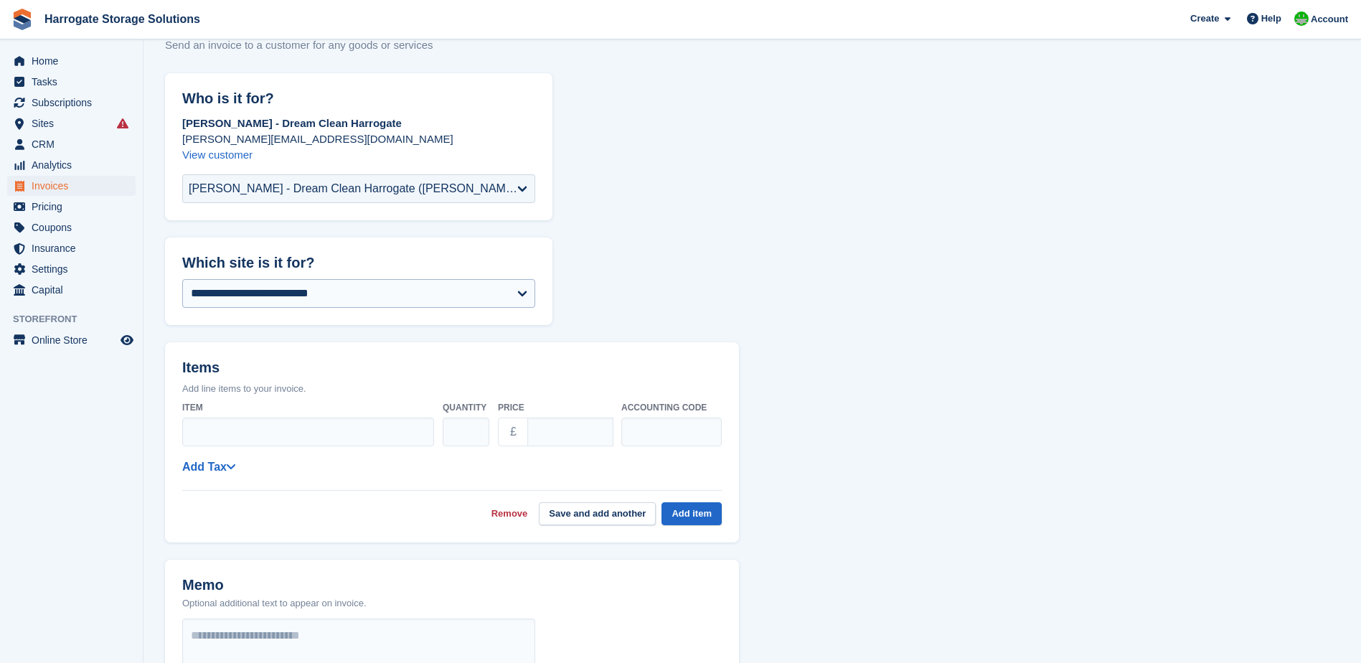
scroll to position [143, 0]
click at [293, 291] on select "**********" at bounding box center [358, 292] width 353 height 29
select select "****"
click at [295, 433] on input "Item" at bounding box center [308, 430] width 252 height 29
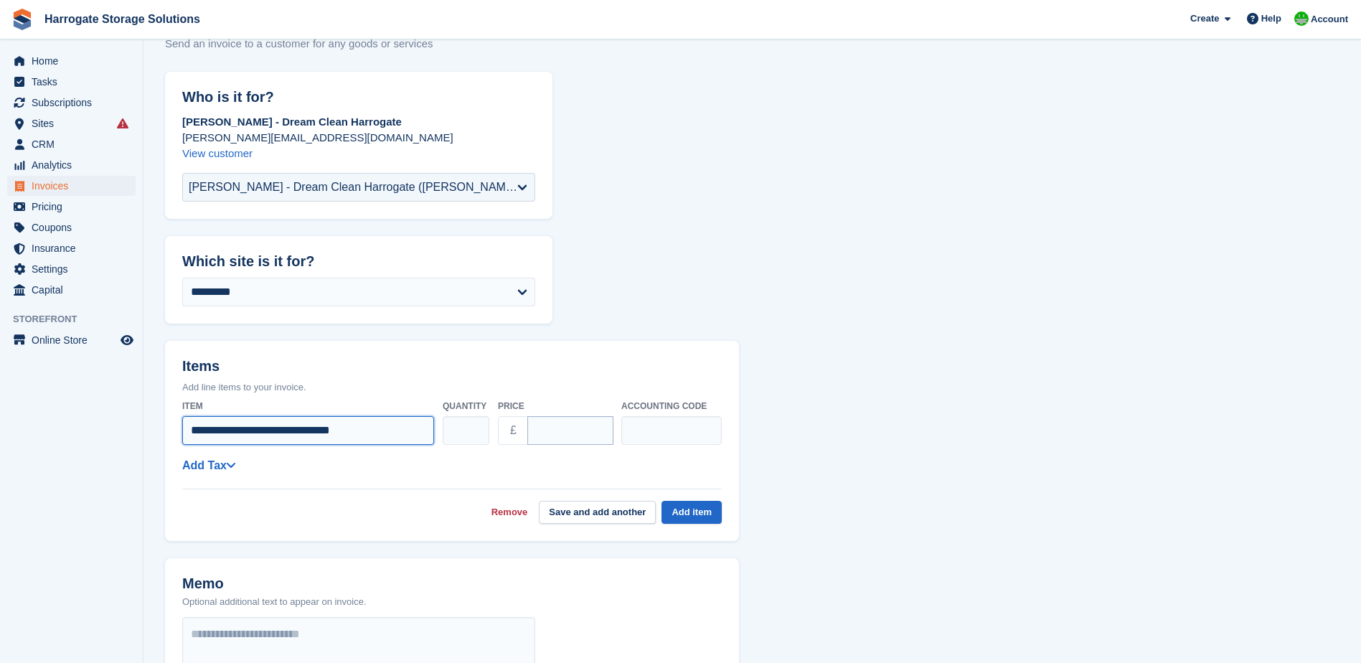
type input "**********"
click at [574, 429] on input "****" at bounding box center [570, 430] width 86 height 29
type input "*"
type input "*****"
click at [685, 511] on button "Add item" at bounding box center [691, 513] width 60 height 24
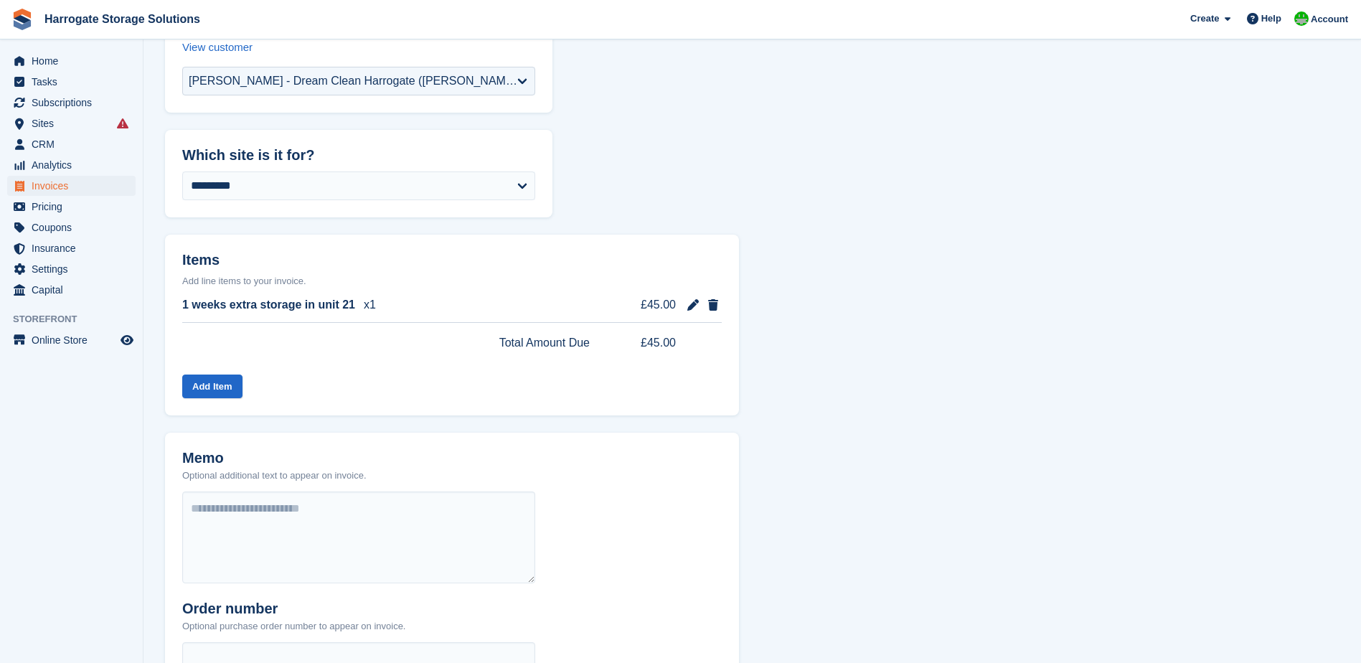
scroll to position [430, 0]
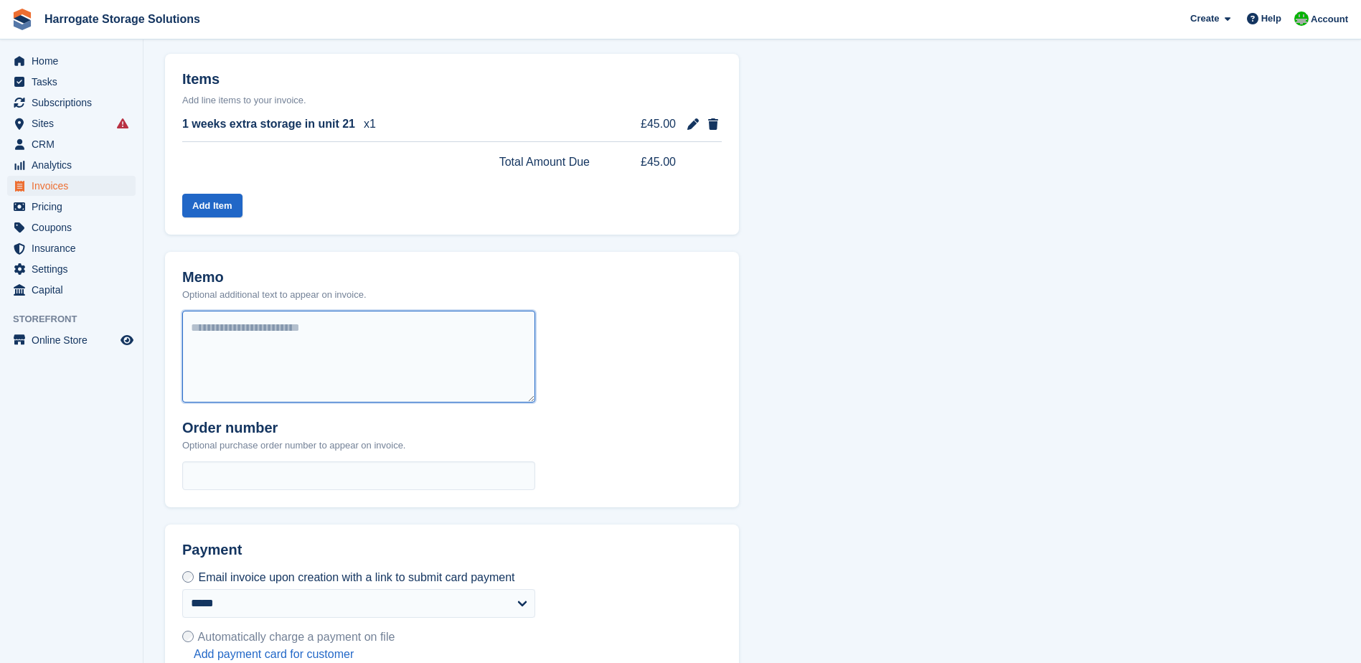
click at [232, 339] on textarea at bounding box center [358, 357] width 353 height 92
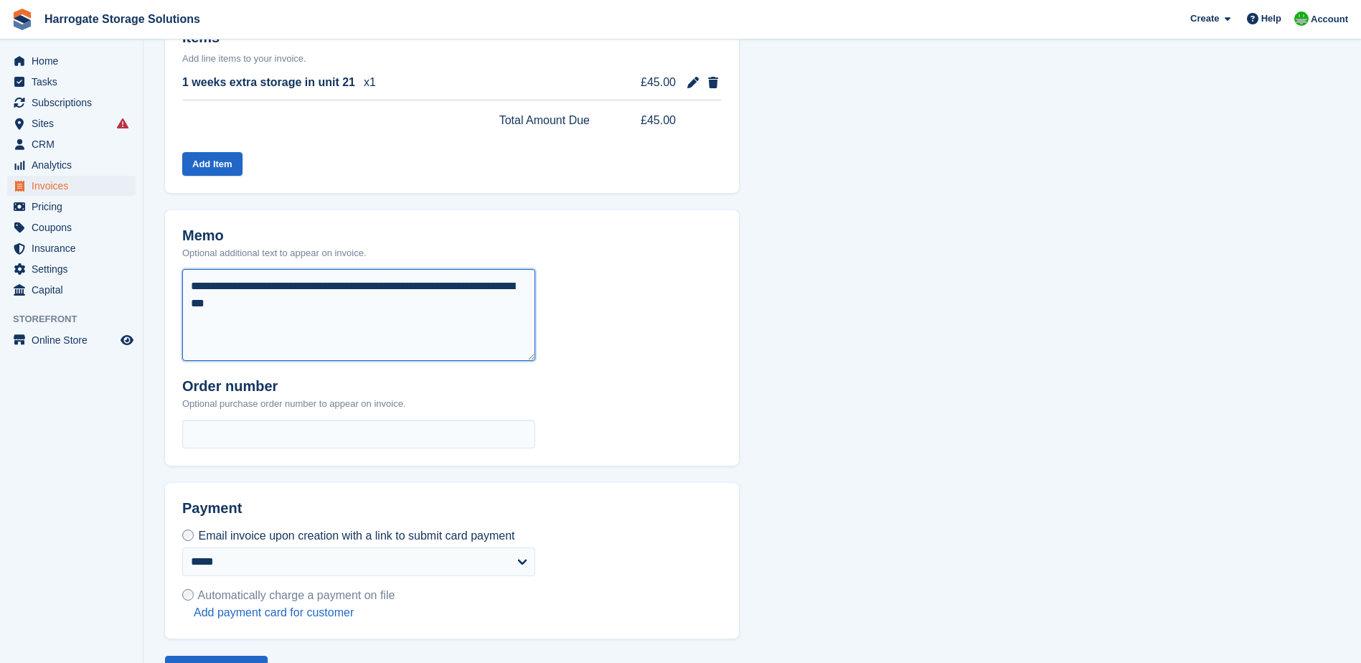
scroll to position [514, 0]
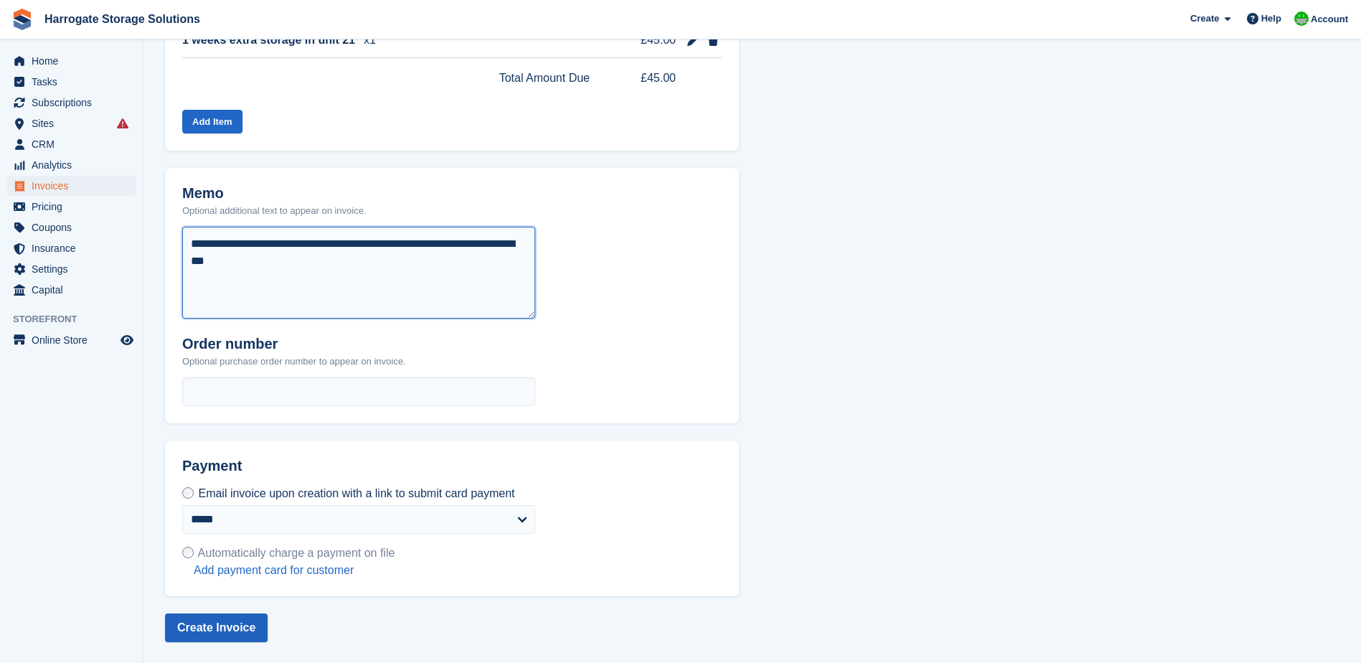
type textarea "**********"
click at [212, 628] on button "Create Invoice" at bounding box center [216, 627] width 103 height 29
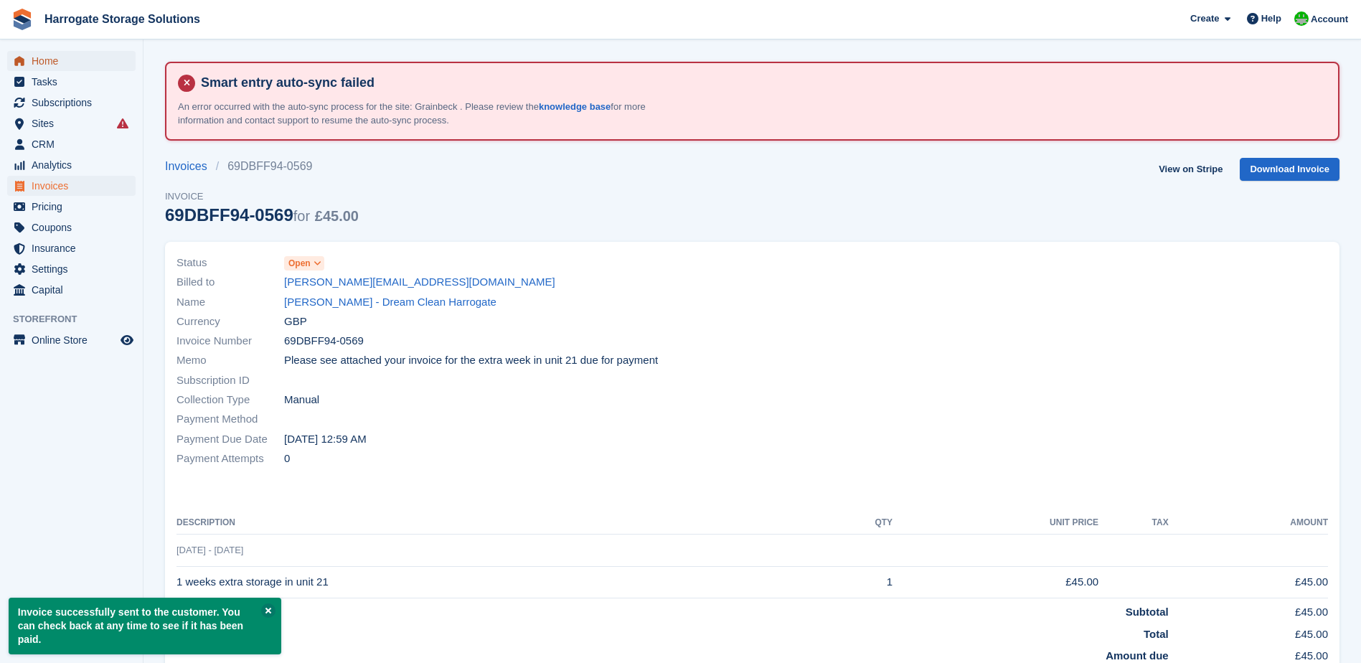
click at [45, 60] on span "Home" at bounding box center [75, 61] width 86 height 20
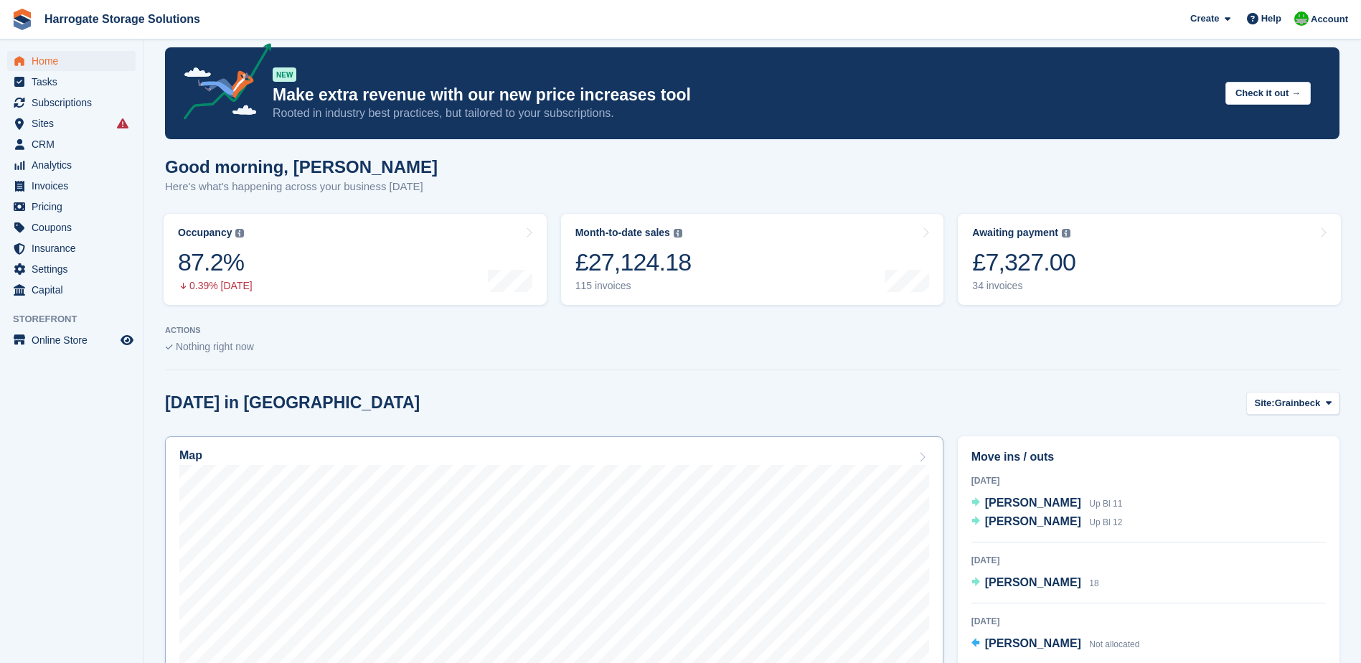
scroll to position [287, 0]
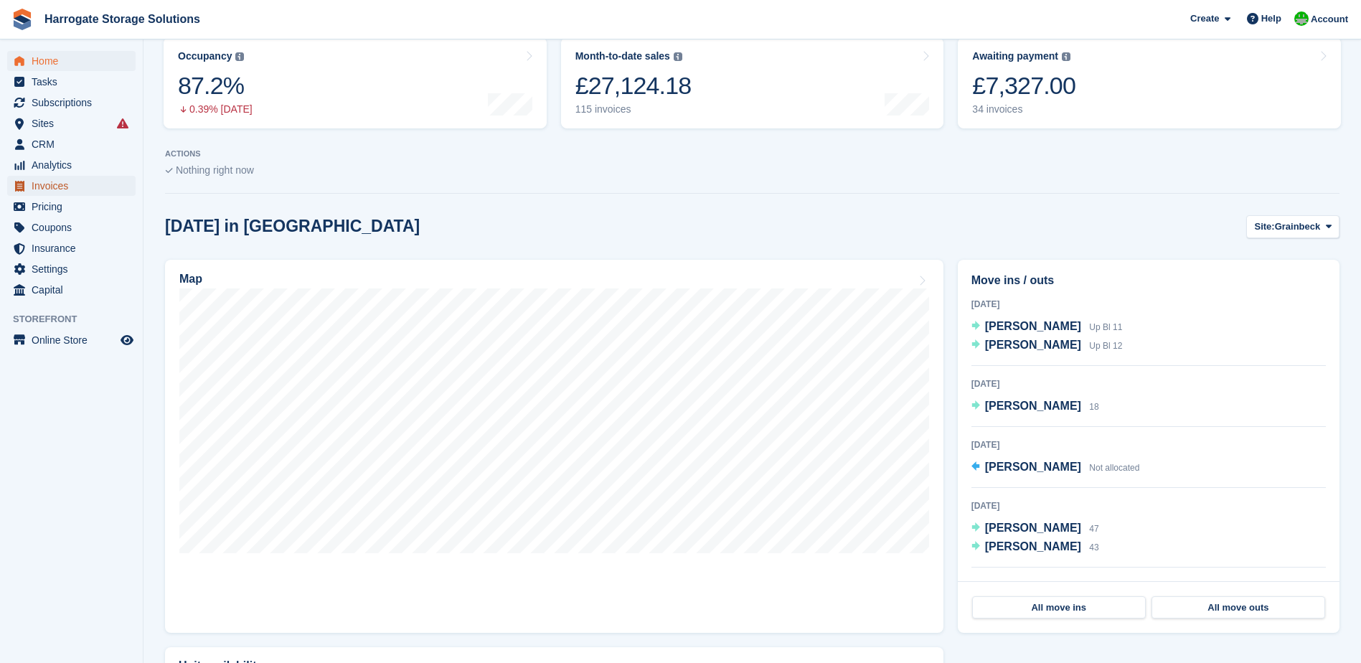
click at [59, 188] on span "Invoices" at bounding box center [75, 186] width 86 height 20
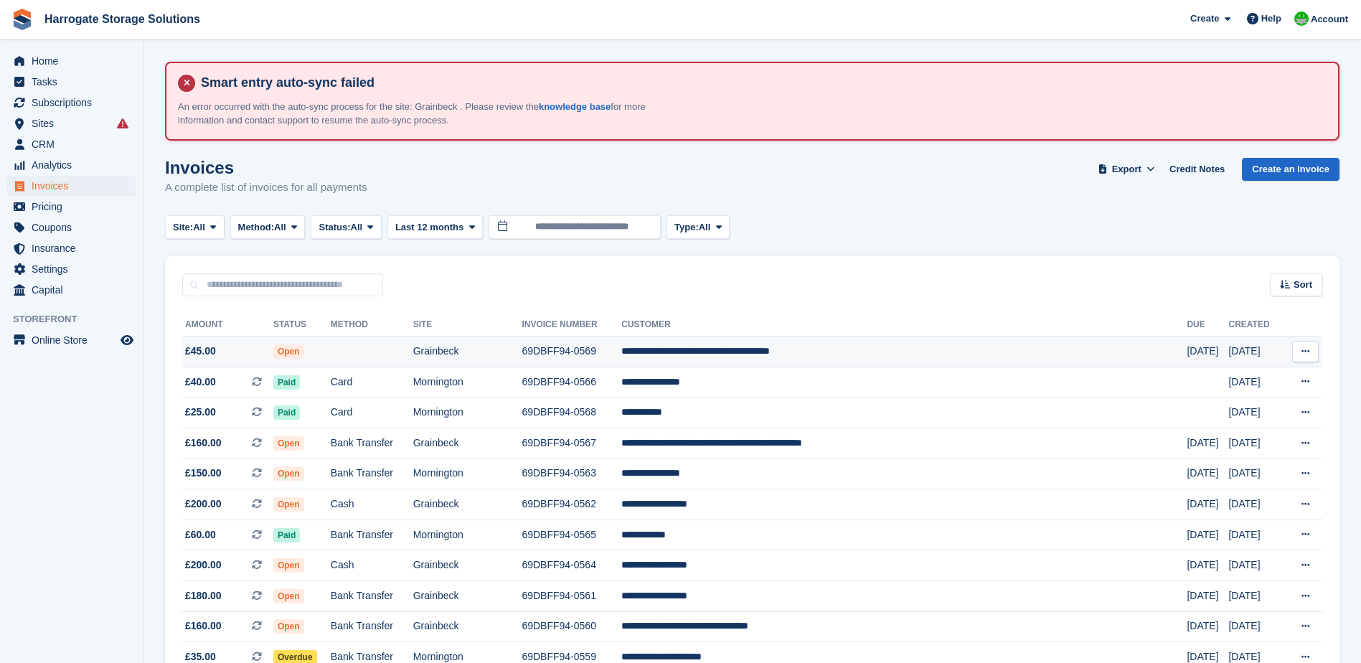
click at [852, 348] on td "**********" at bounding box center [903, 351] width 565 height 31
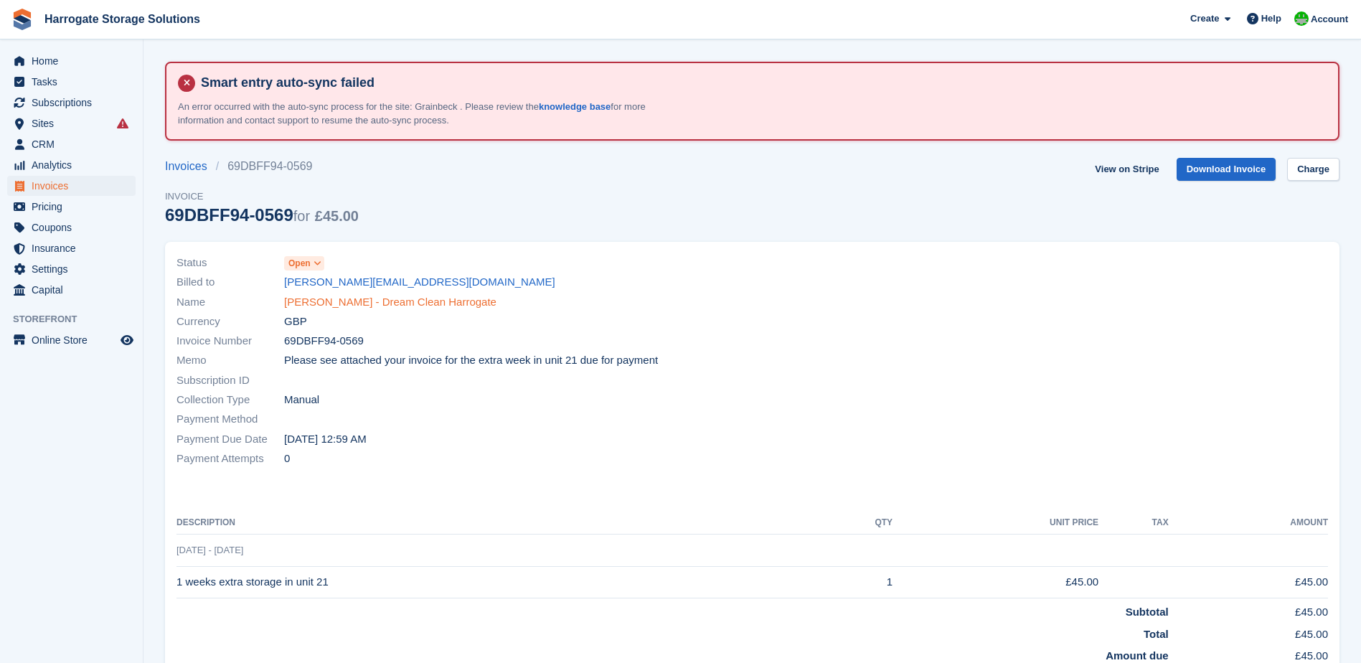
click at [344, 299] on link "Miss Sarah Towers - Dream Clean Harrogate" at bounding box center [390, 302] width 212 height 16
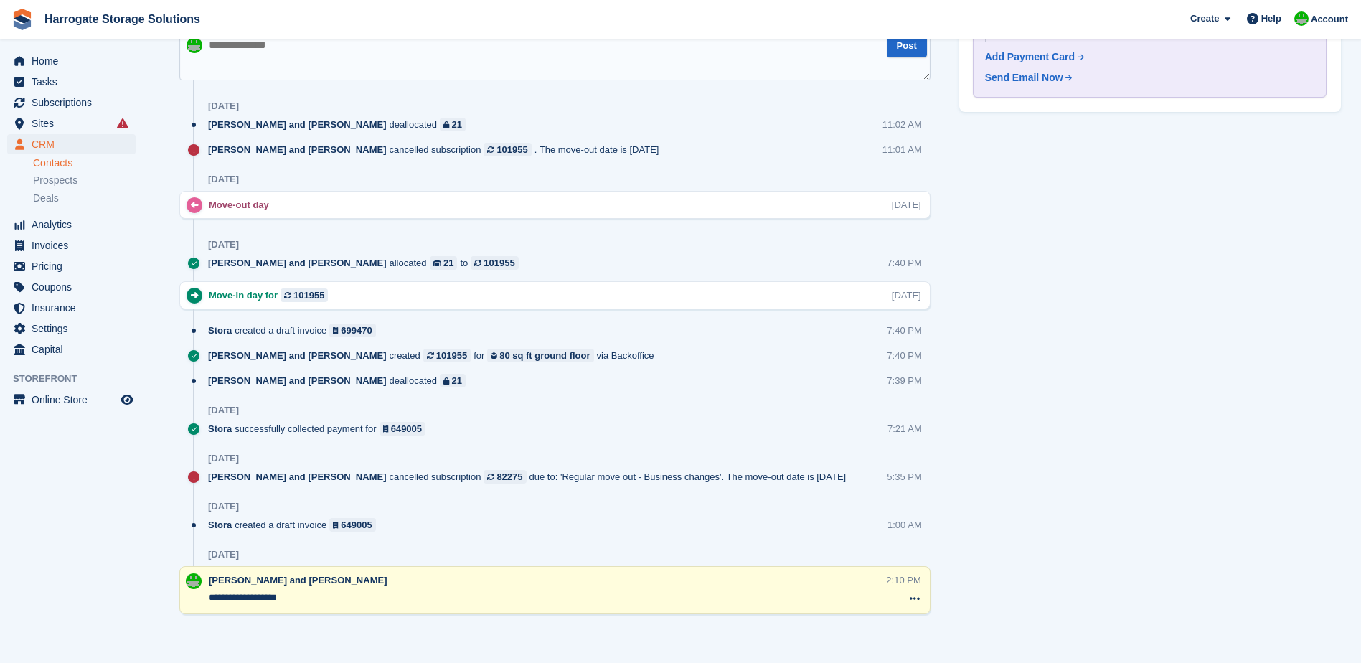
scroll to position [1106, 0]
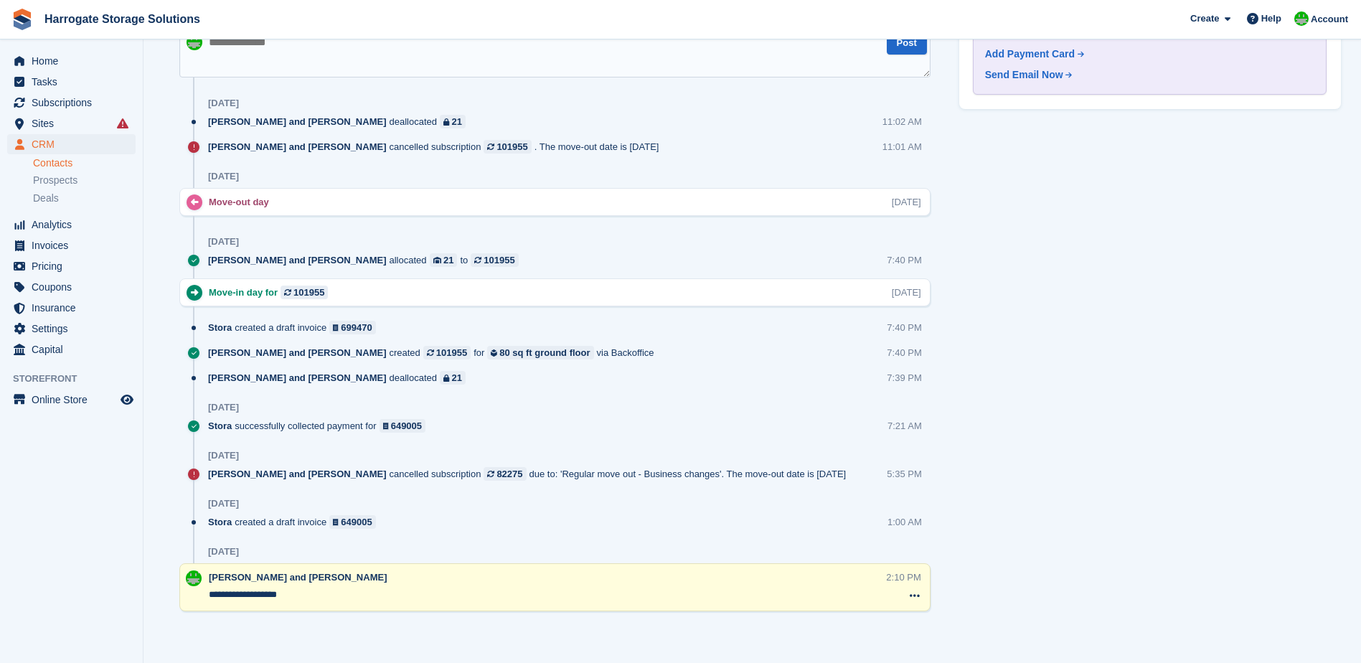
drag, startPoint x: 297, startPoint y: 598, endPoint x: 201, endPoint y: 595, distance: 96.1
click at [201, 595] on div "**********" at bounding box center [554, 587] width 751 height 48
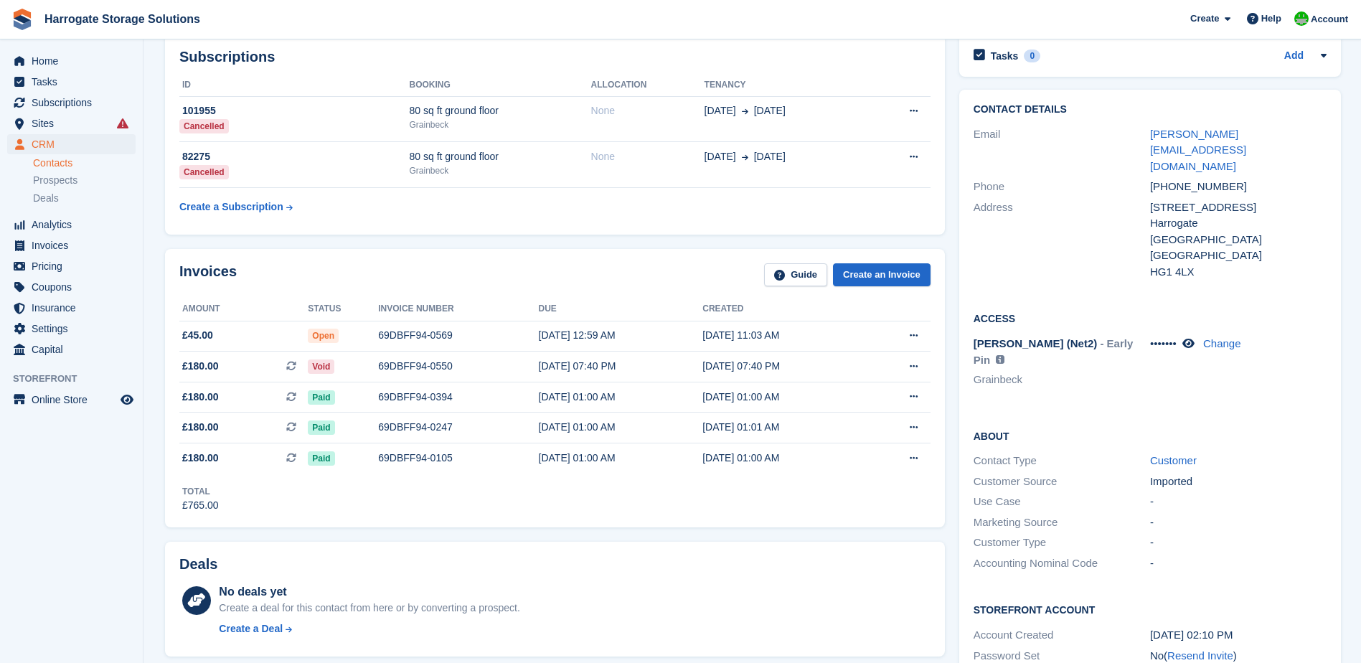
scroll to position [102, 0]
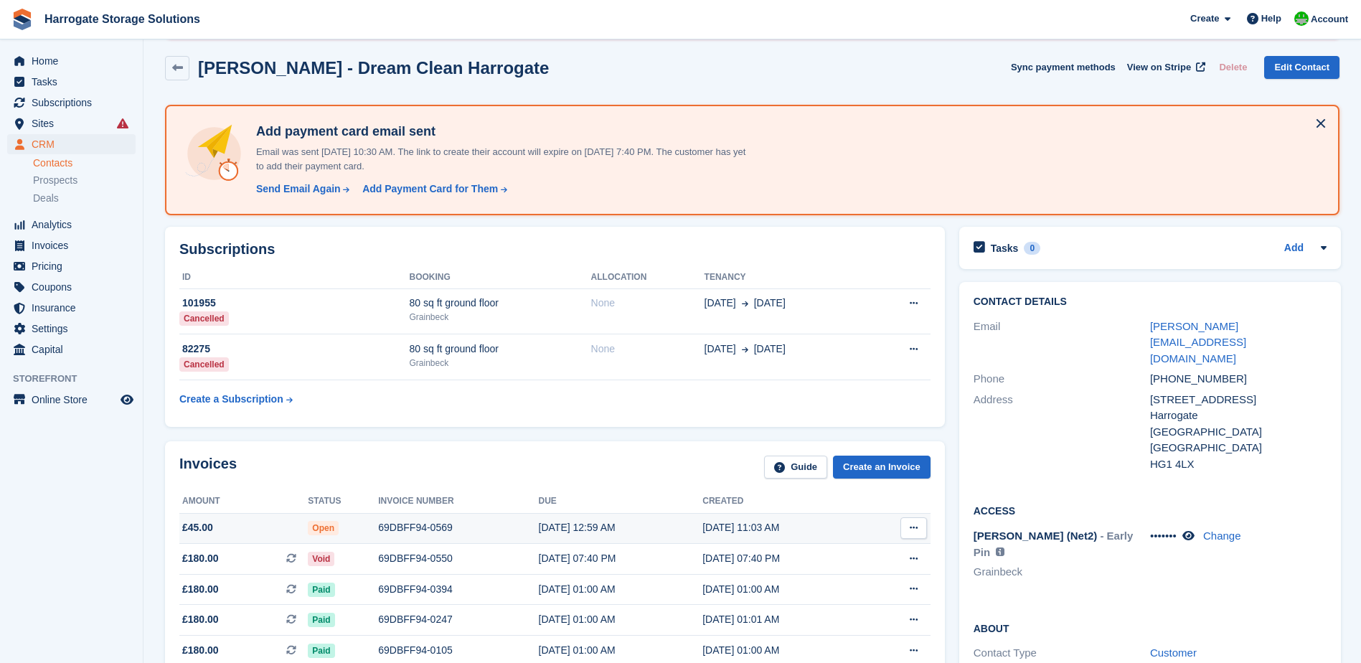
click at [910, 524] on icon at bounding box center [914, 527] width 8 height 9
click at [841, 556] on p "Download PDF" at bounding box center [858, 556] width 125 height 19
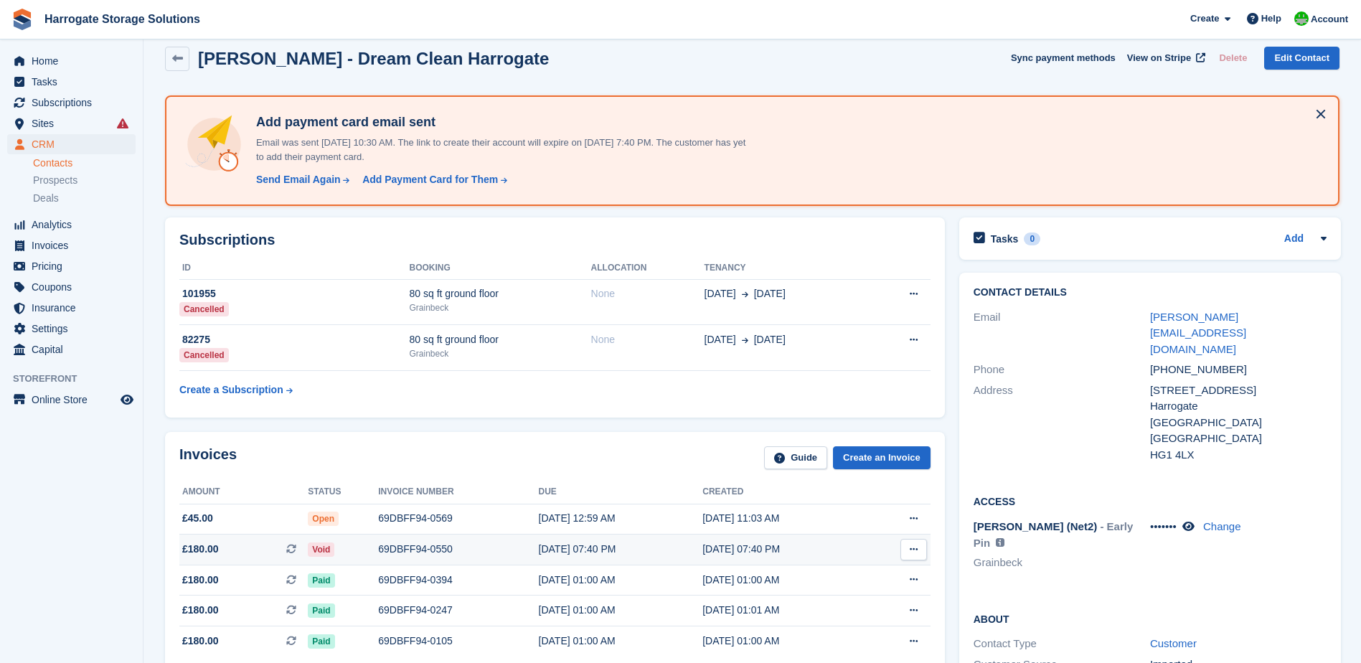
scroll to position [287, 0]
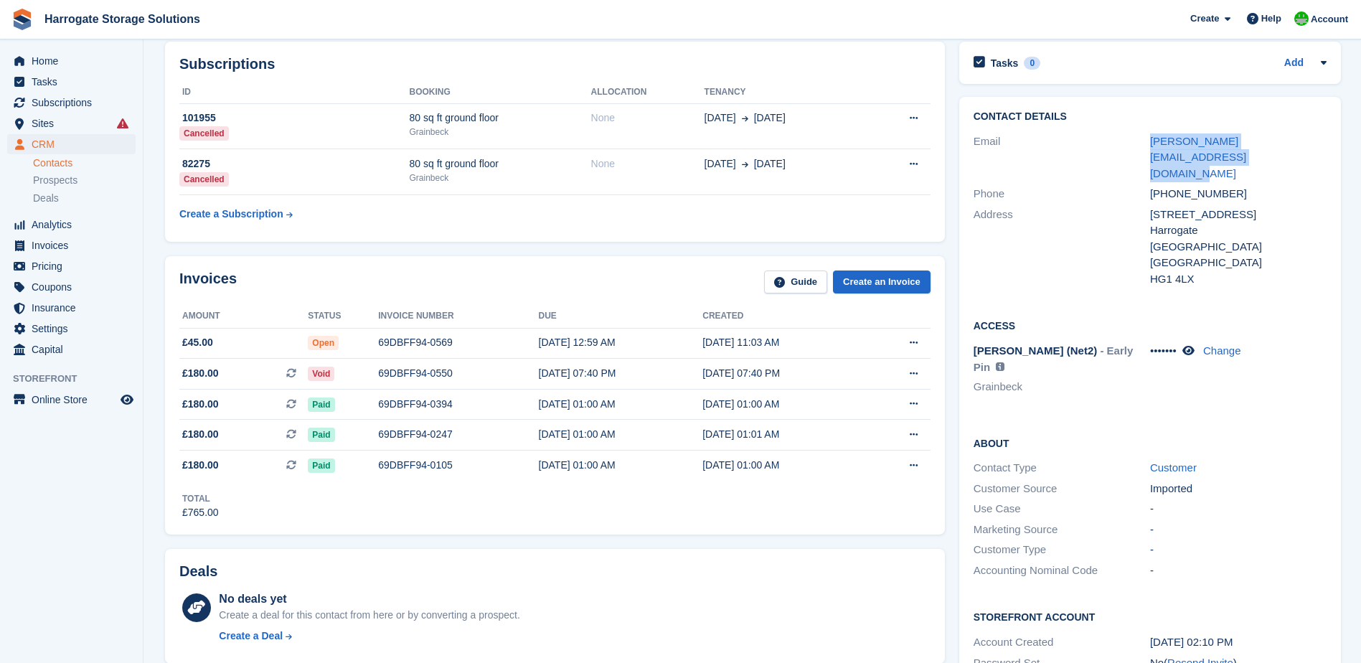
drag, startPoint x: 1183, startPoint y: 156, endPoint x: 1144, endPoint y: 141, distance: 41.3
click at [1144, 141] on div "Email sarah.dreamcleanharrogate@outlook.com" at bounding box center [1149, 157] width 353 height 53
copy div "[PERSON_NAME][EMAIL_ADDRESS][DOMAIN_NAME]"
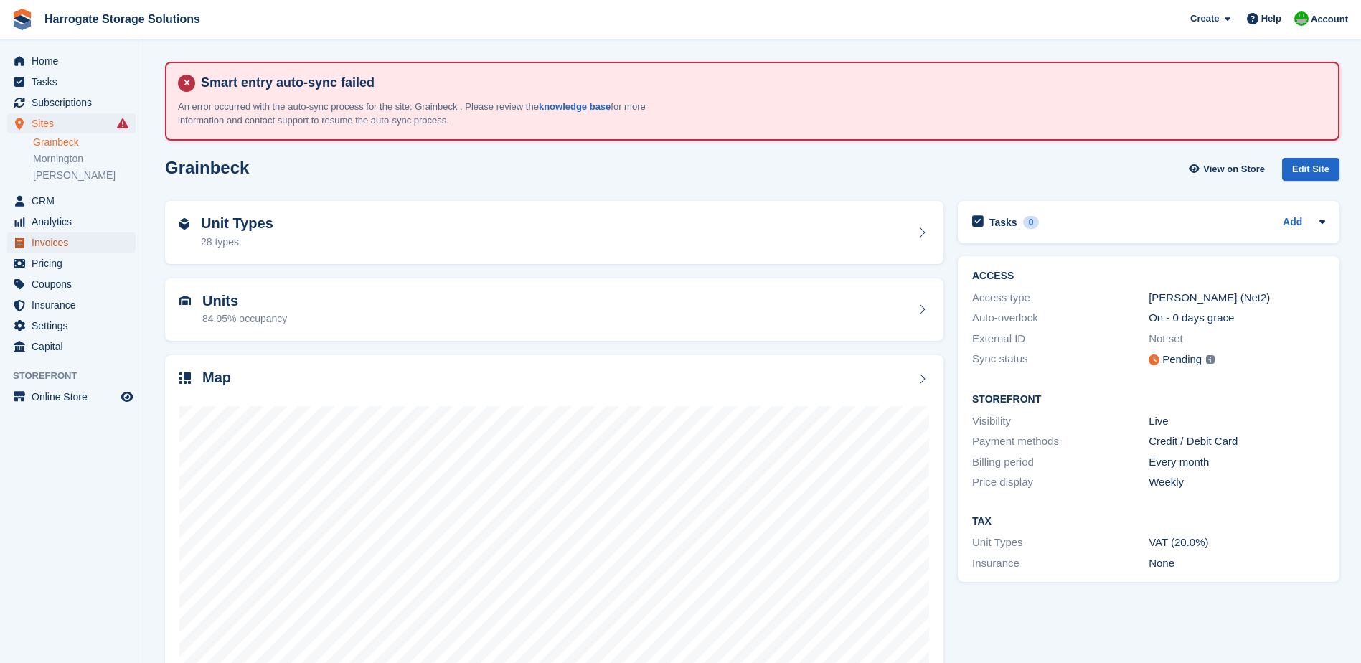
click at [50, 238] on span "Invoices" at bounding box center [75, 242] width 86 height 20
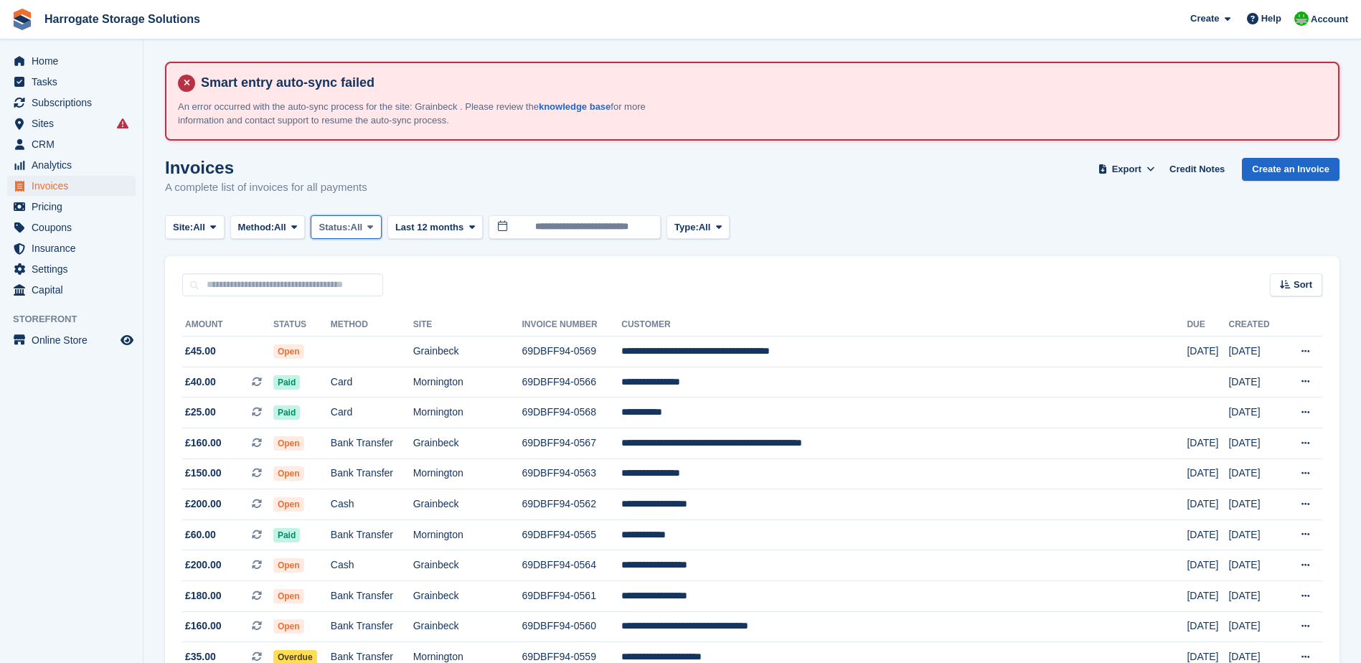
click at [359, 221] on span "All" at bounding box center [357, 227] width 12 height 14
click at [365, 341] on link "Open" at bounding box center [379, 339] width 125 height 26
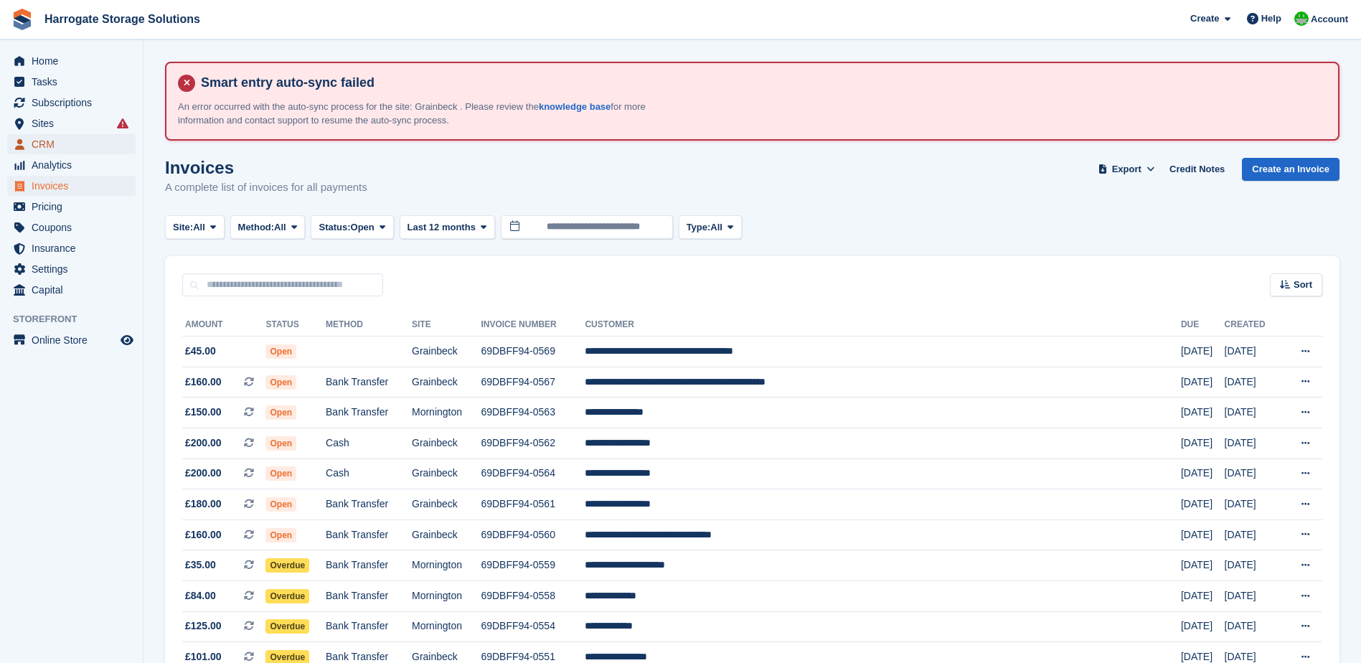
click at [45, 147] on span "CRM" at bounding box center [75, 144] width 86 height 20
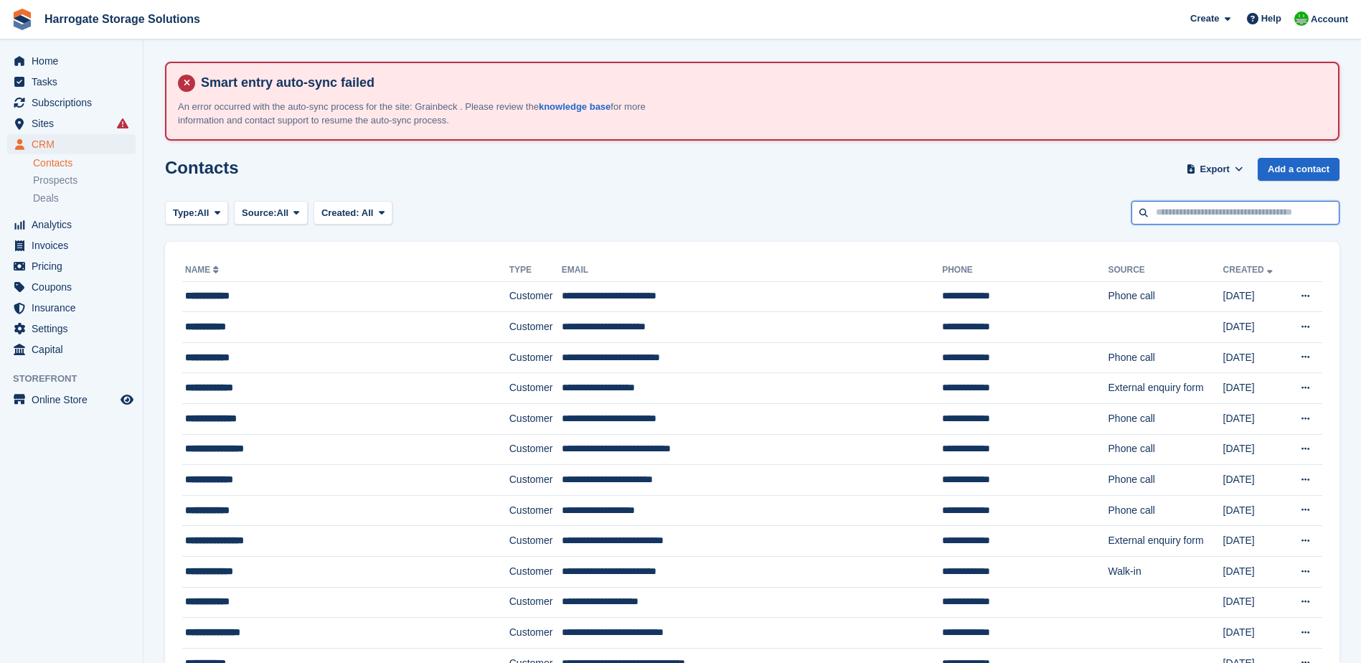
click at [1164, 207] on input "text" at bounding box center [1235, 213] width 208 height 24
type input "***"
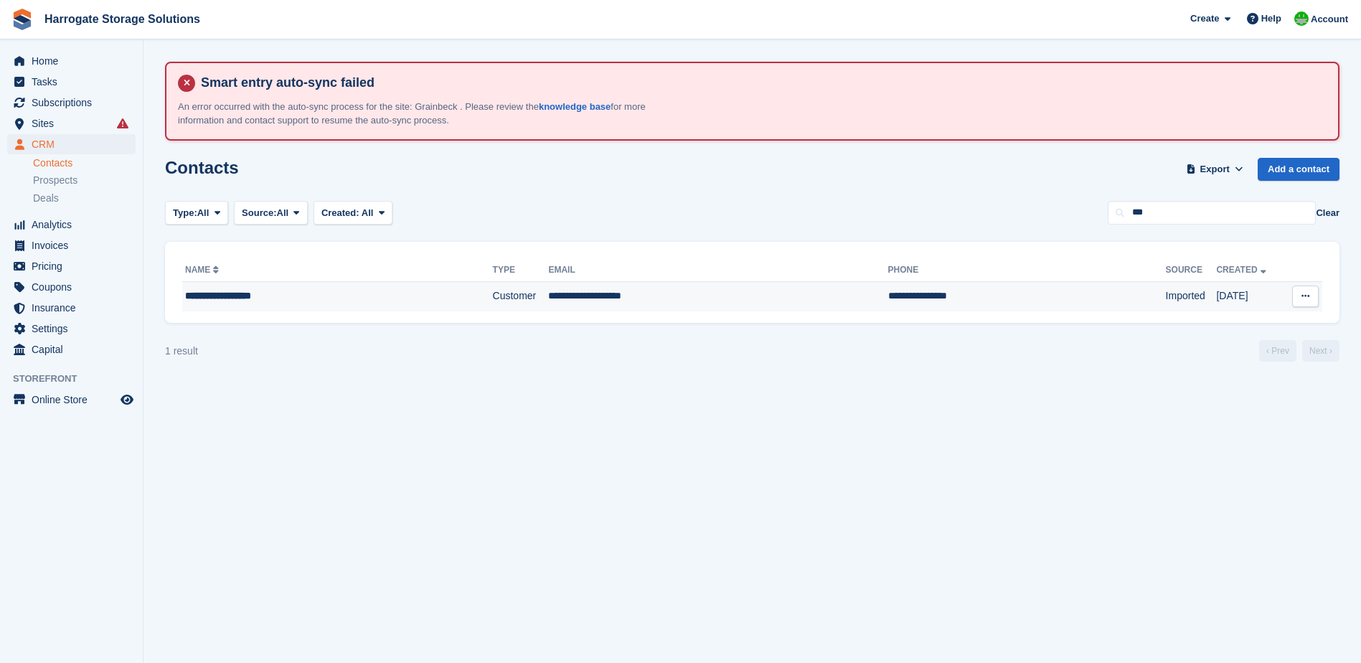
click at [227, 295] on div "**********" at bounding box center [304, 295] width 239 height 15
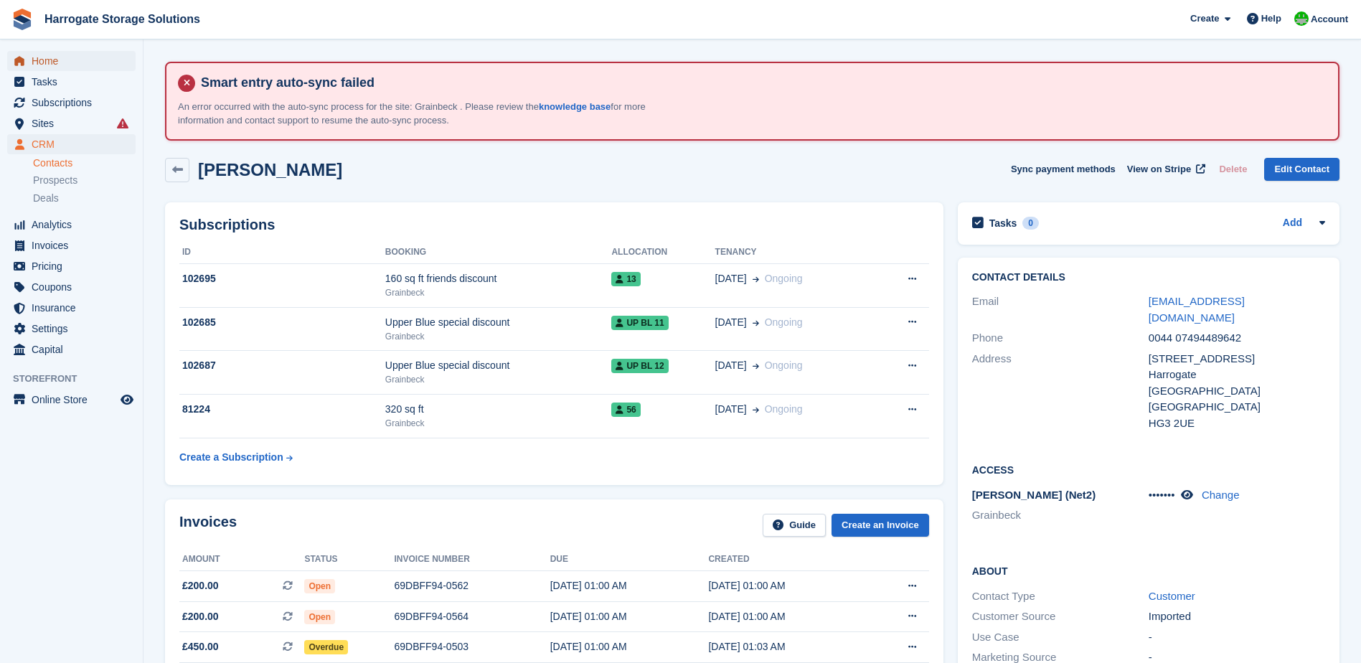
click at [44, 60] on span "Home" at bounding box center [75, 61] width 86 height 20
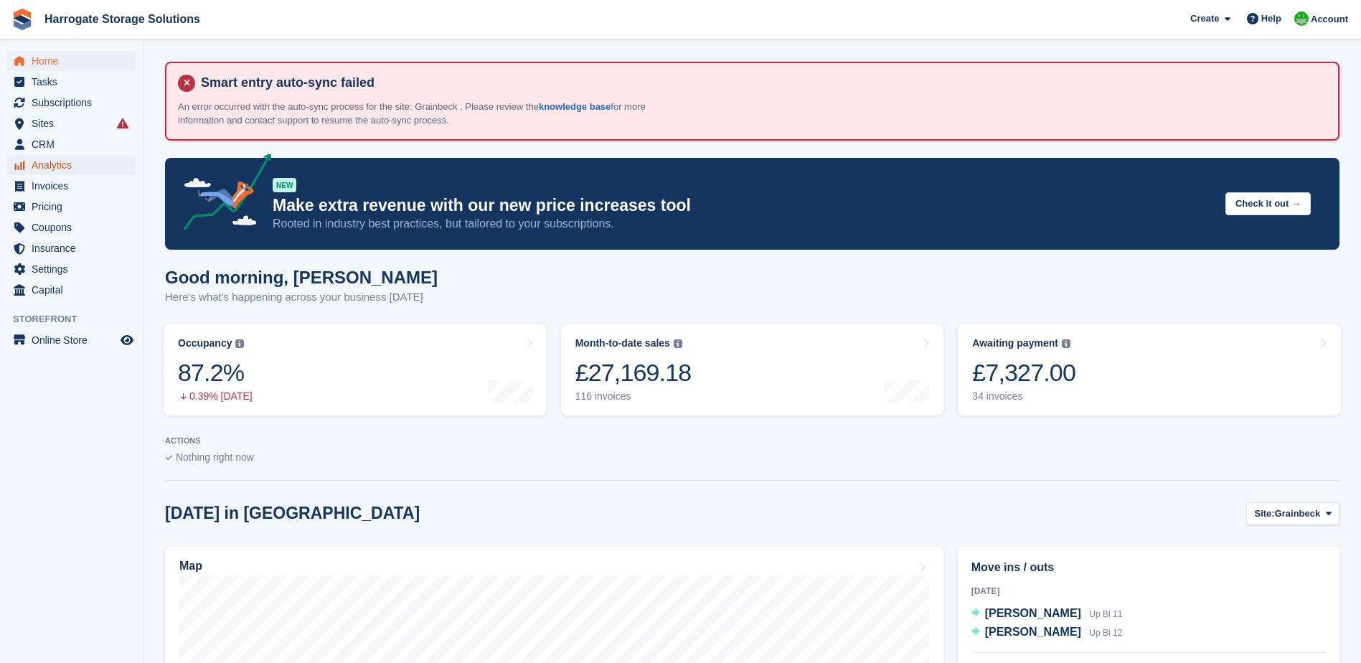
click at [53, 164] on span "Analytics" at bounding box center [75, 165] width 86 height 20
